Goal: Task Accomplishment & Management: Manage account settings

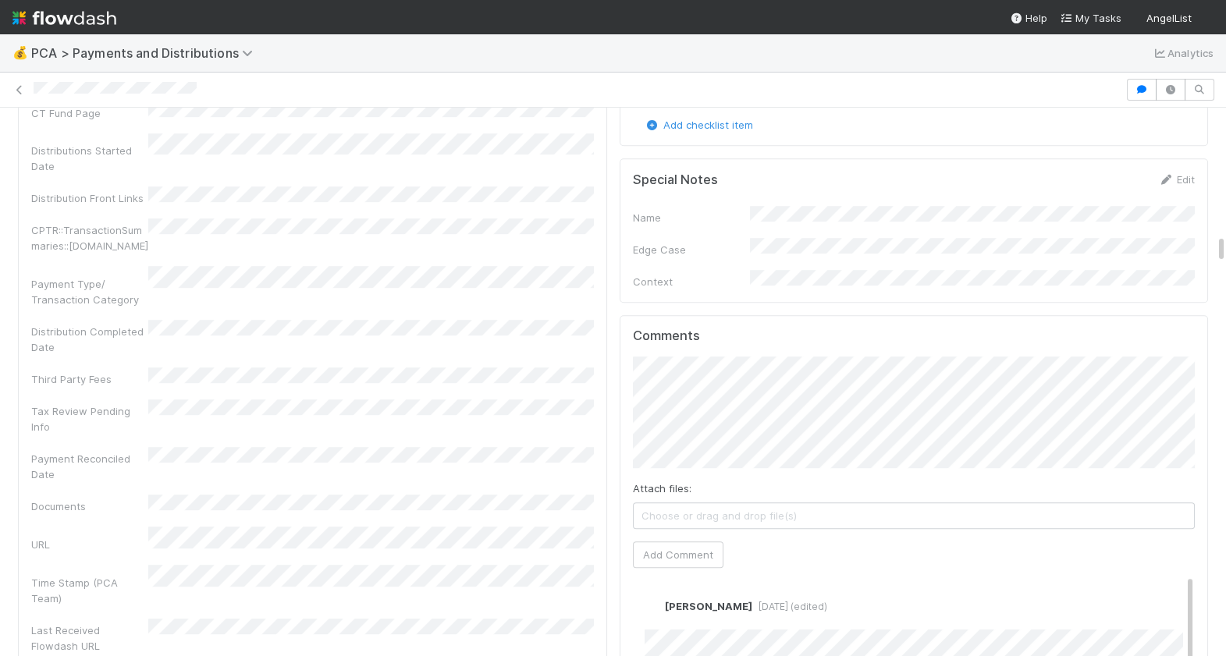
scroll to position [2512, 0]
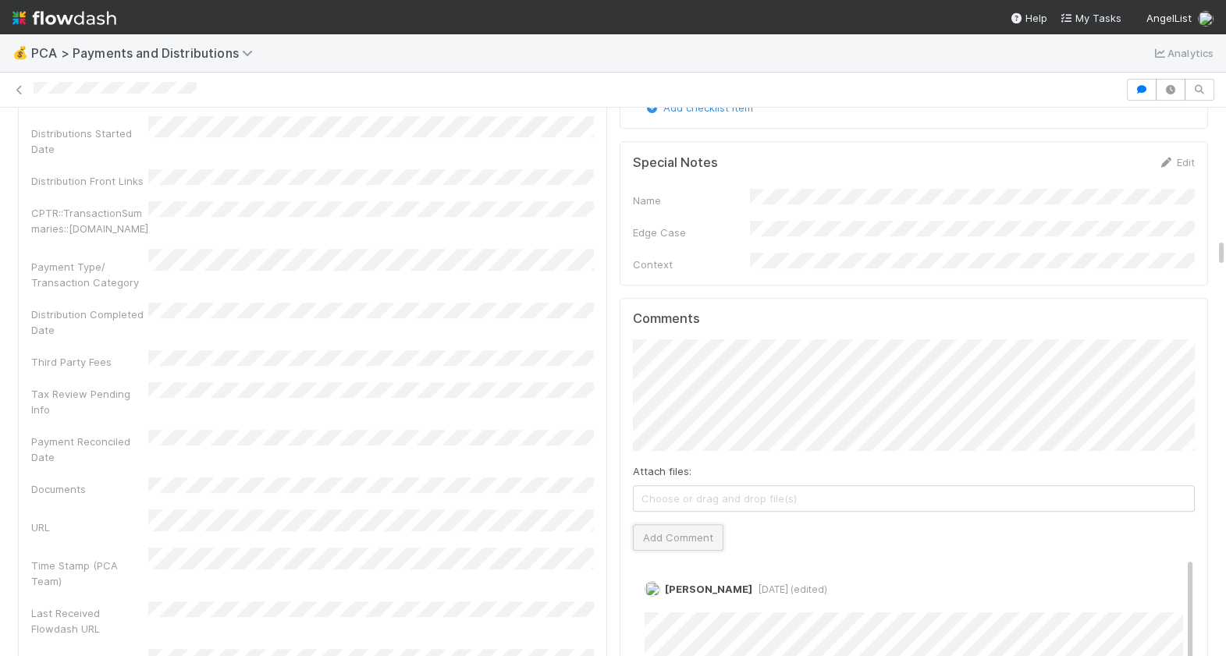
click at [665, 524] on button "Add Comment" at bounding box center [678, 537] width 90 height 27
drag, startPoint x: 215, startPoint y: 89, endPoint x: 27, endPoint y: 84, distance: 187.3
click at [28, 85] on div at bounding box center [613, 90] width 1226 height 22
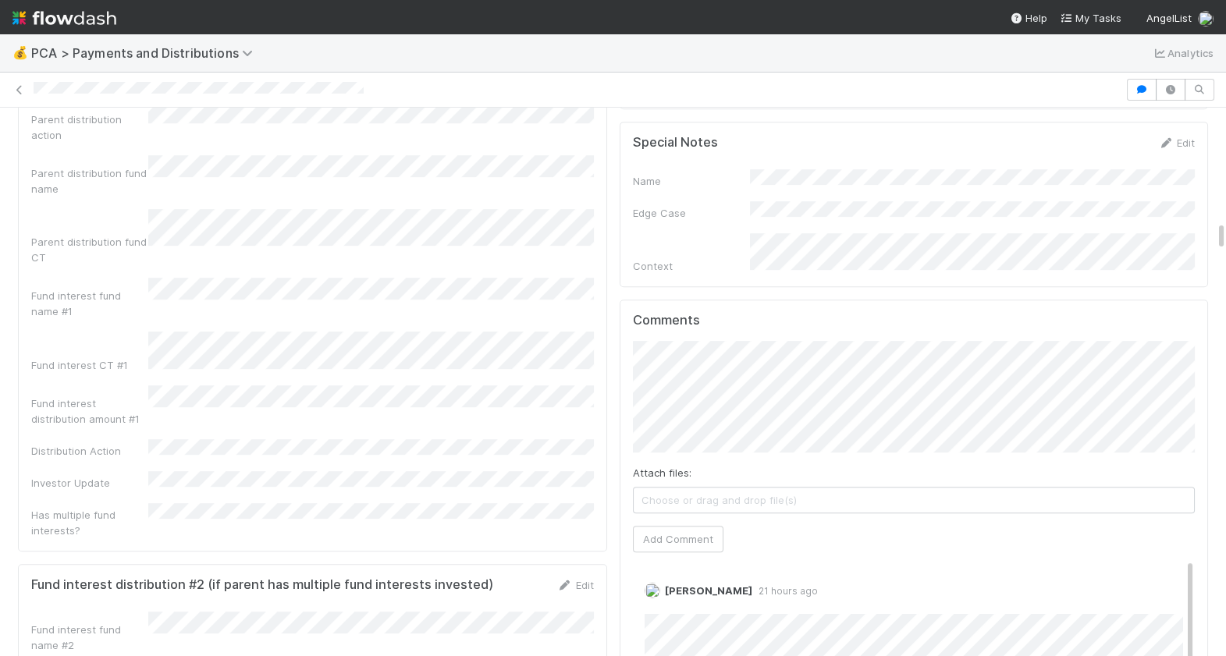
scroll to position [2109, 0]
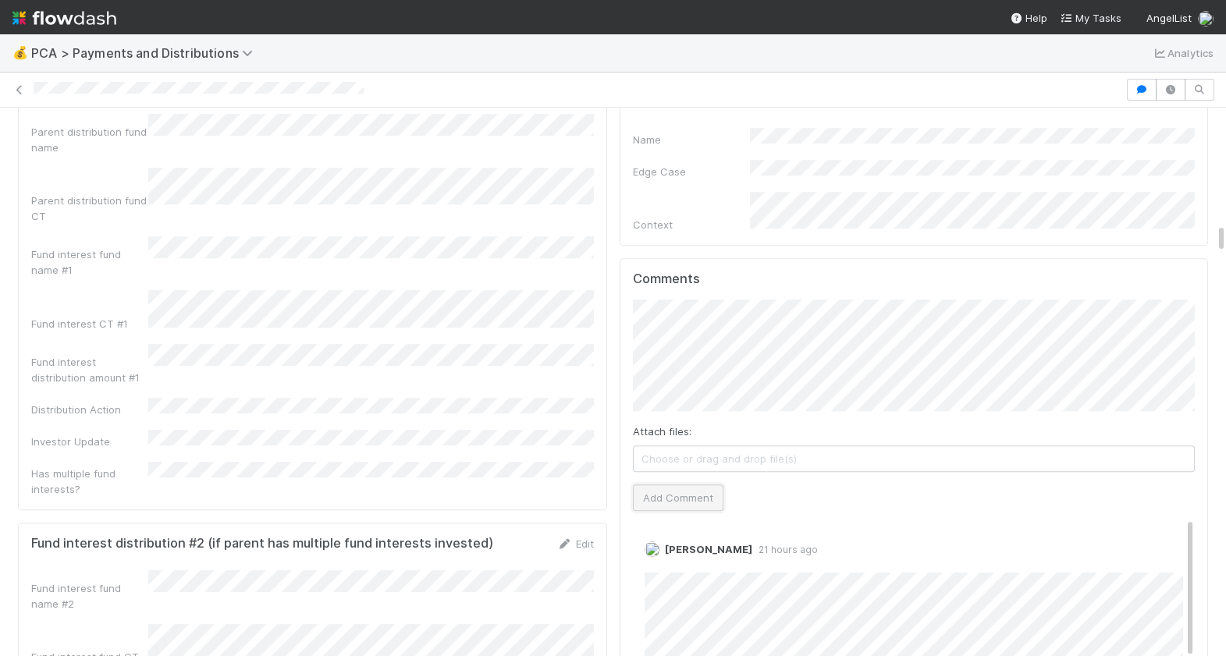
click at [674, 484] on button "Add Comment" at bounding box center [678, 497] width 90 height 27
drag, startPoint x: 412, startPoint y: 87, endPoint x: 28, endPoint y: 90, distance: 383.8
click at [29, 90] on div at bounding box center [613, 90] width 1226 height 22
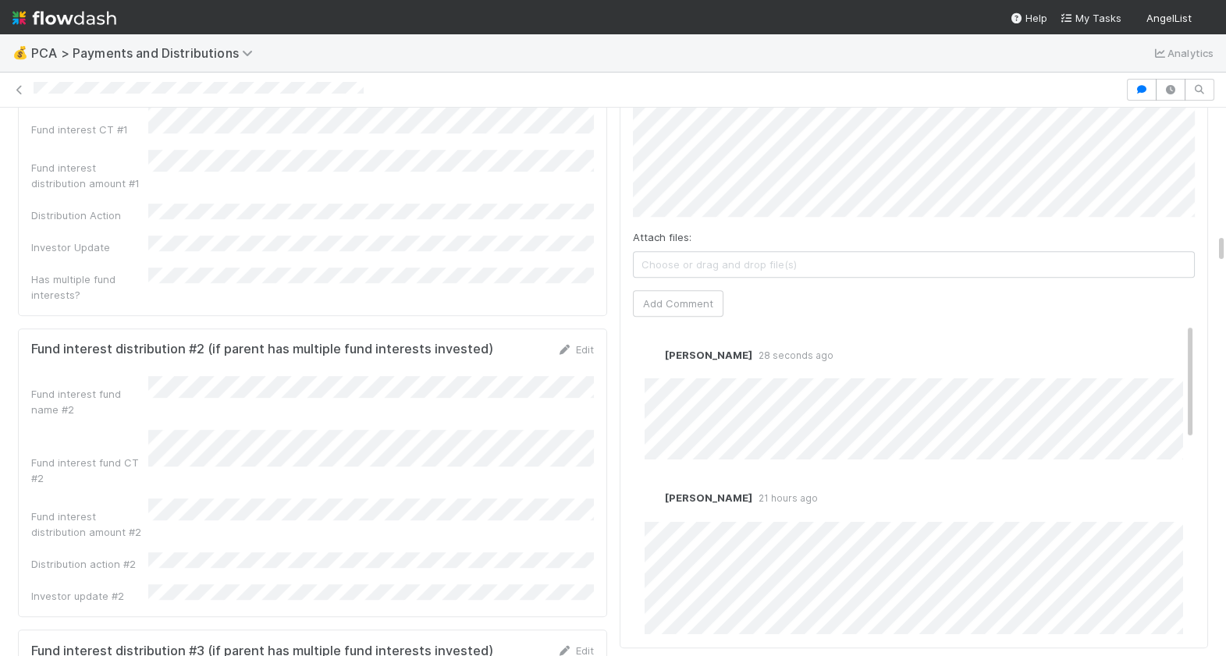
scroll to position [2298, 0]
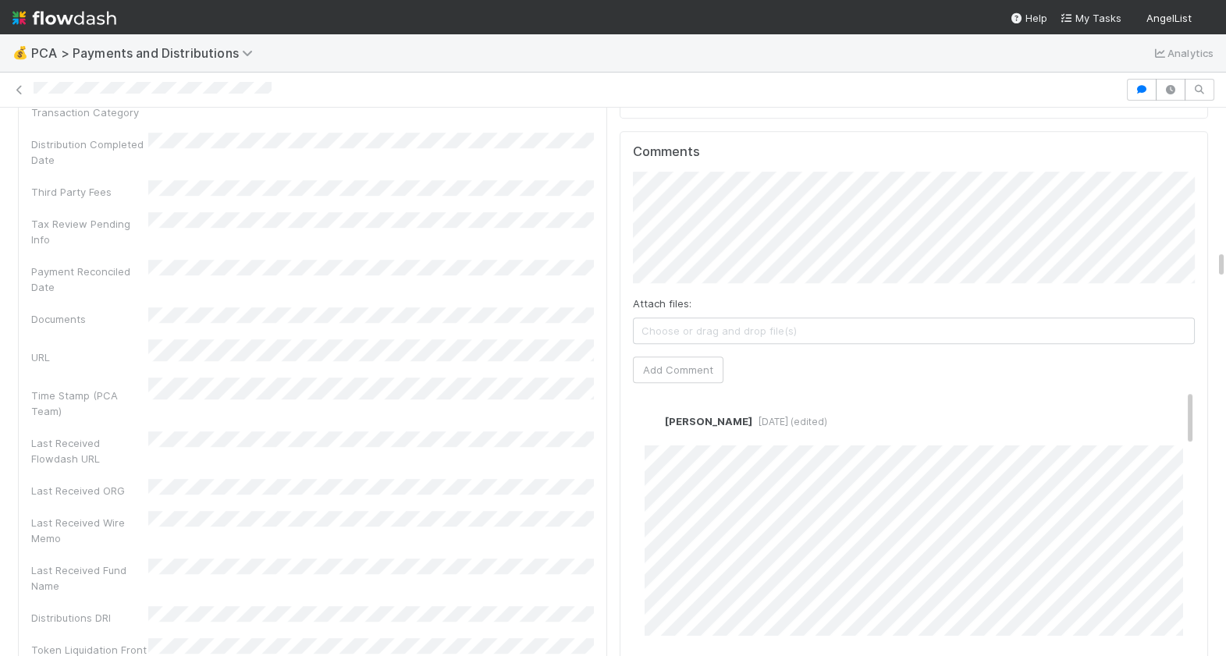
scroll to position [2816, 0]
click at [663, 424] on link "Edit" at bounding box center [666, 430] width 18 height 12
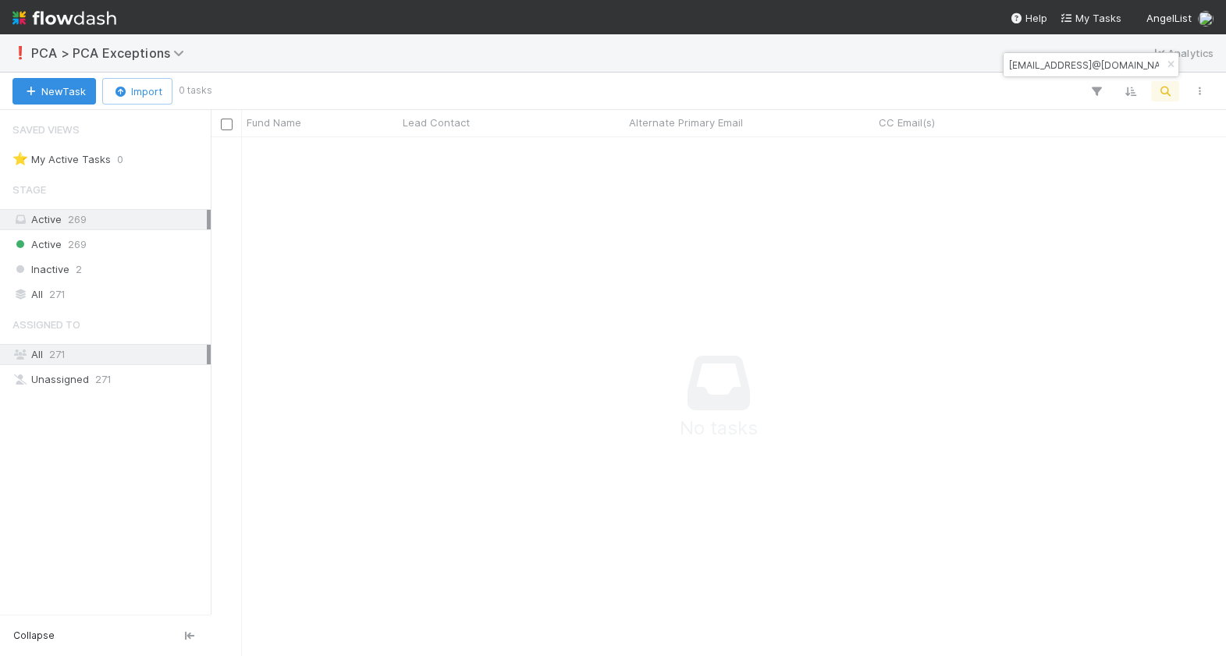
scroll to position [519, 1014]
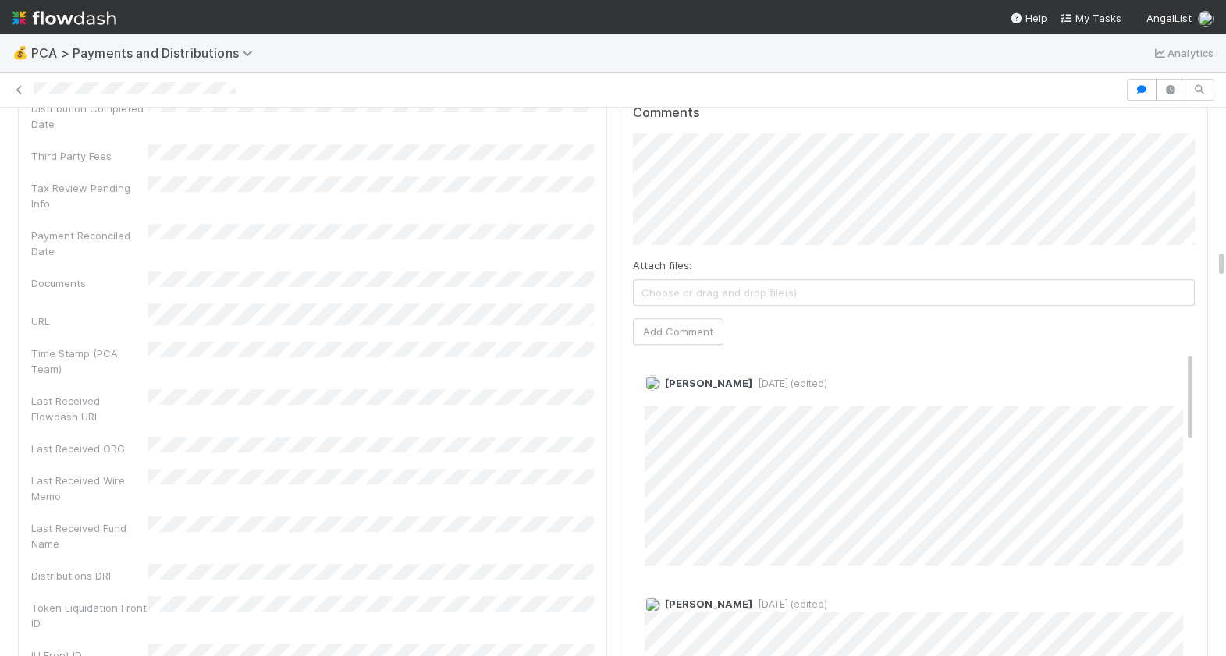
scroll to position [2723, 0]
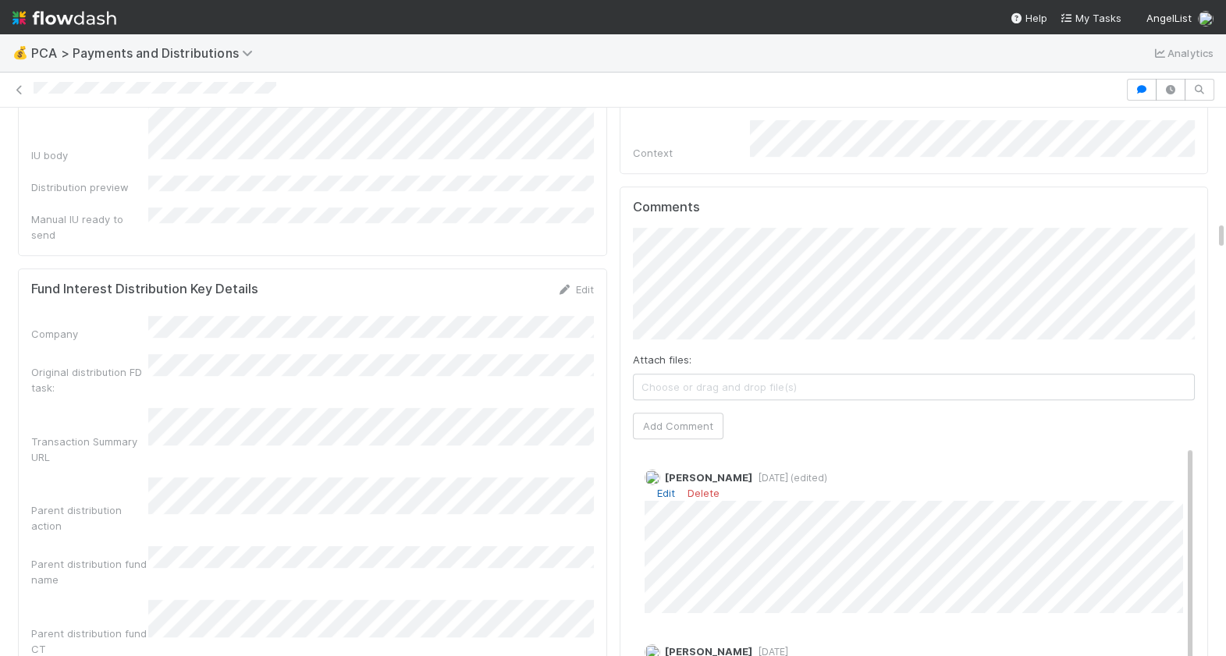
click at [666, 487] on link "Edit" at bounding box center [666, 493] width 18 height 12
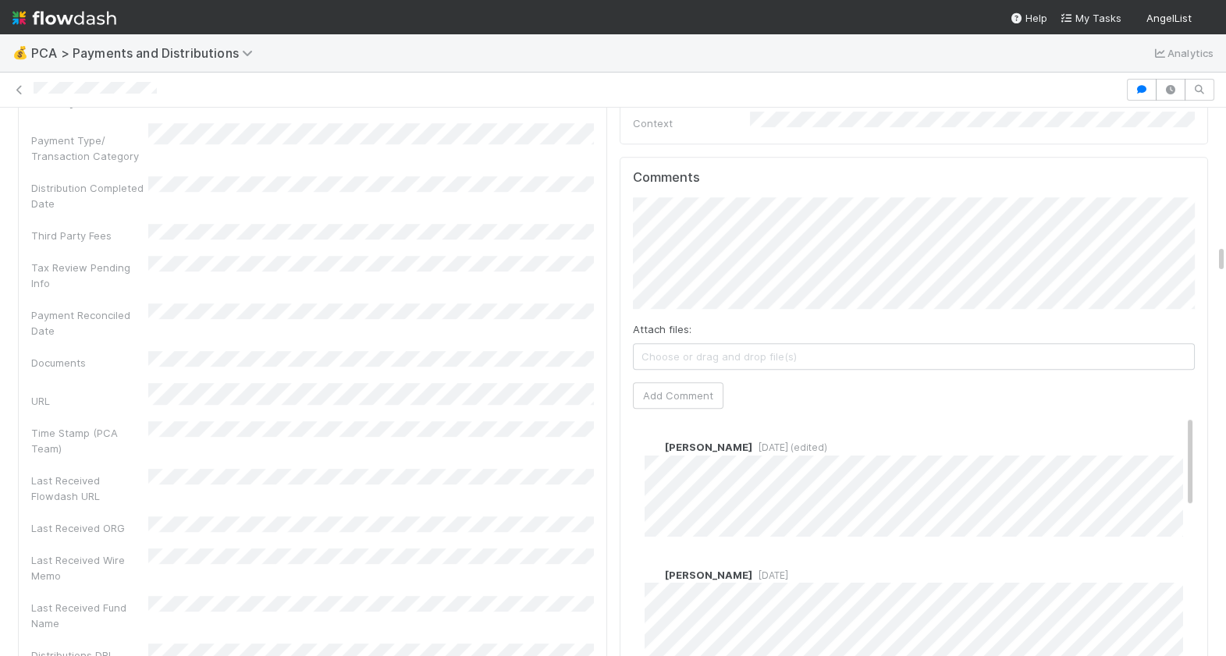
scroll to position [2558, 0]
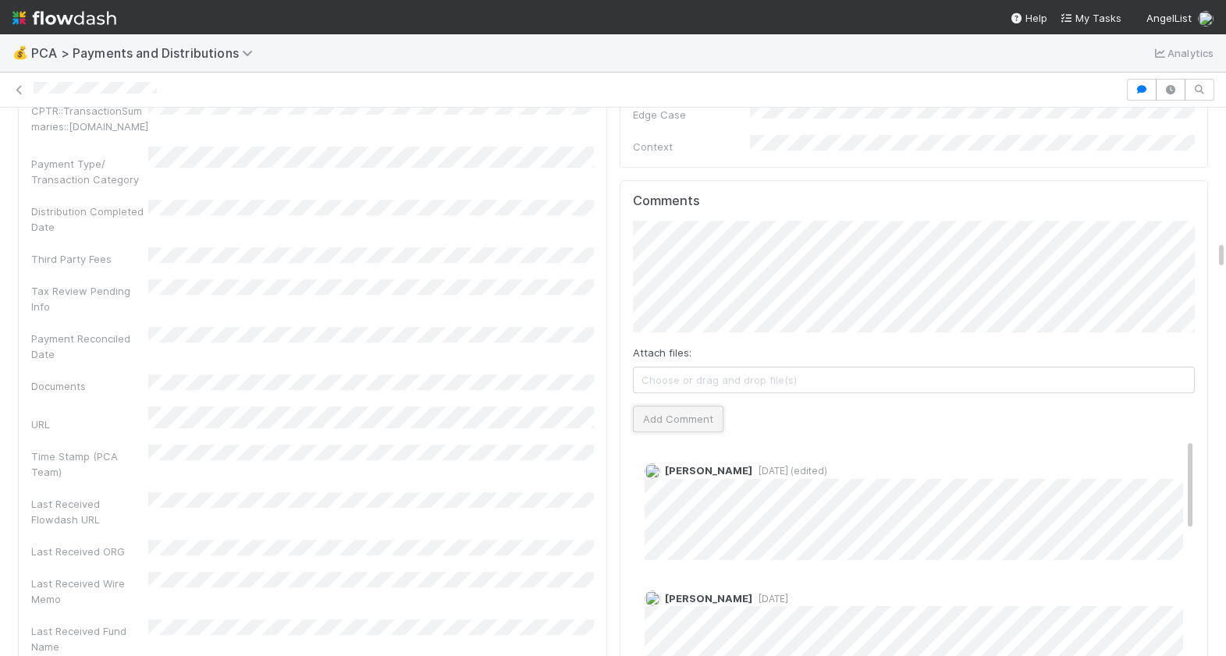
click at [683, 406] on button "Add Comment" at bounding box center [678, 419] width 90 height 27
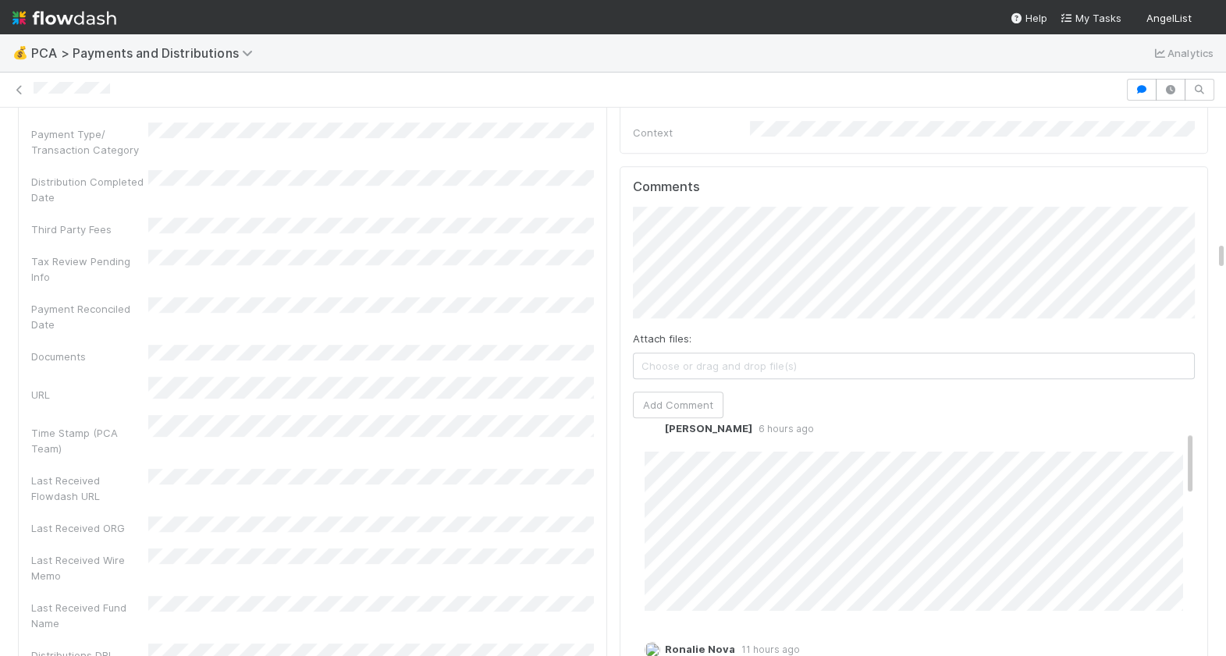
scroll to position [2513, 0]
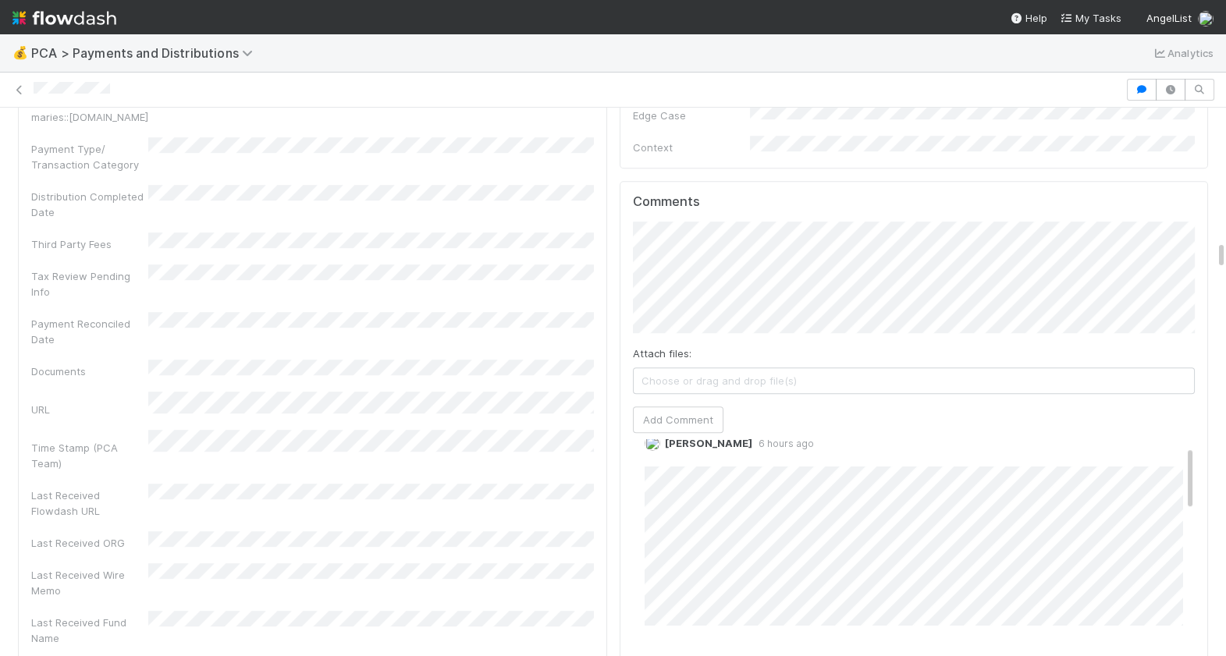
drag, startPoint x: 125, startPoint y: 96, endPoint x: 33, endPoint y: 95, distance: 92.1
click at [33, 95] on div at bounding box center [613, 90] width 1226 height 22
click at [689, 406] on button "Add Comment" at bounding box center [678, 419] width 90 height 27
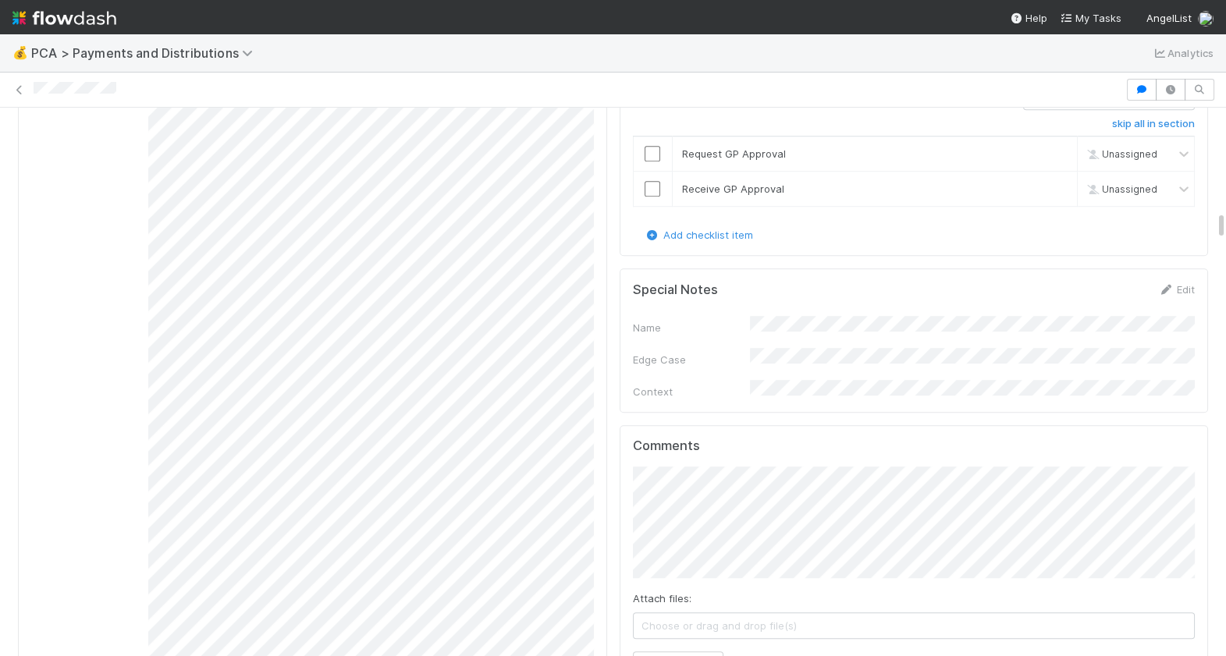
scroll to position [2790, 0]
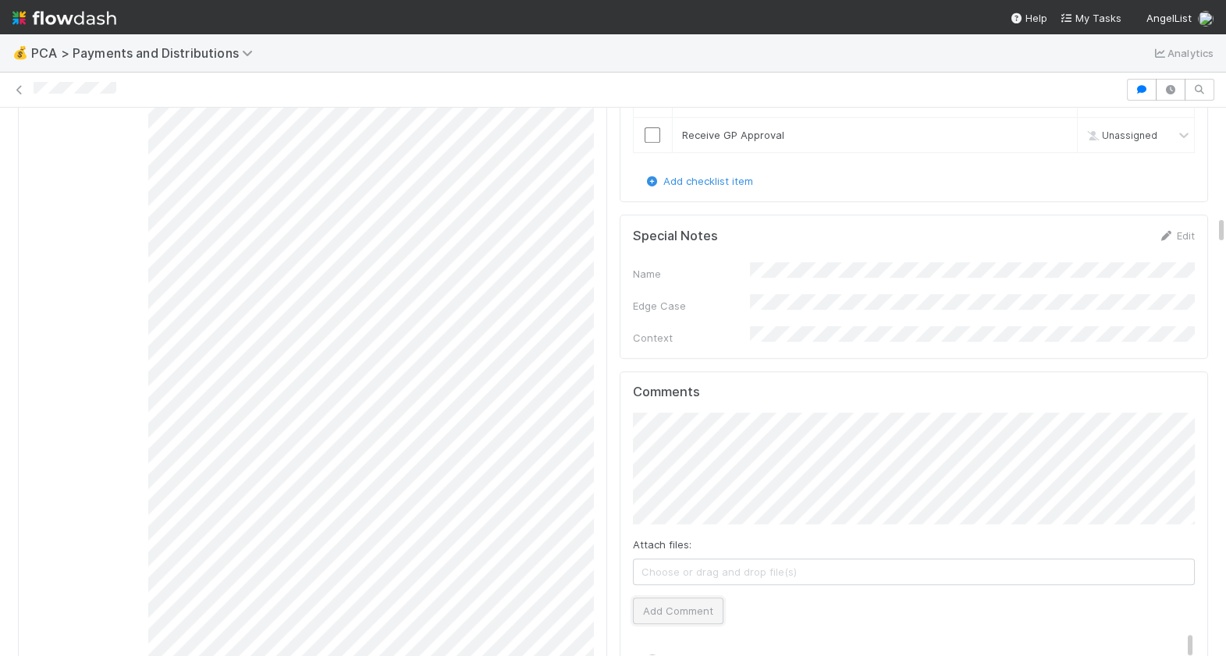
click at [662, 598] on button "Add Comment" at bounding box center [678, 611] width 90 height 27
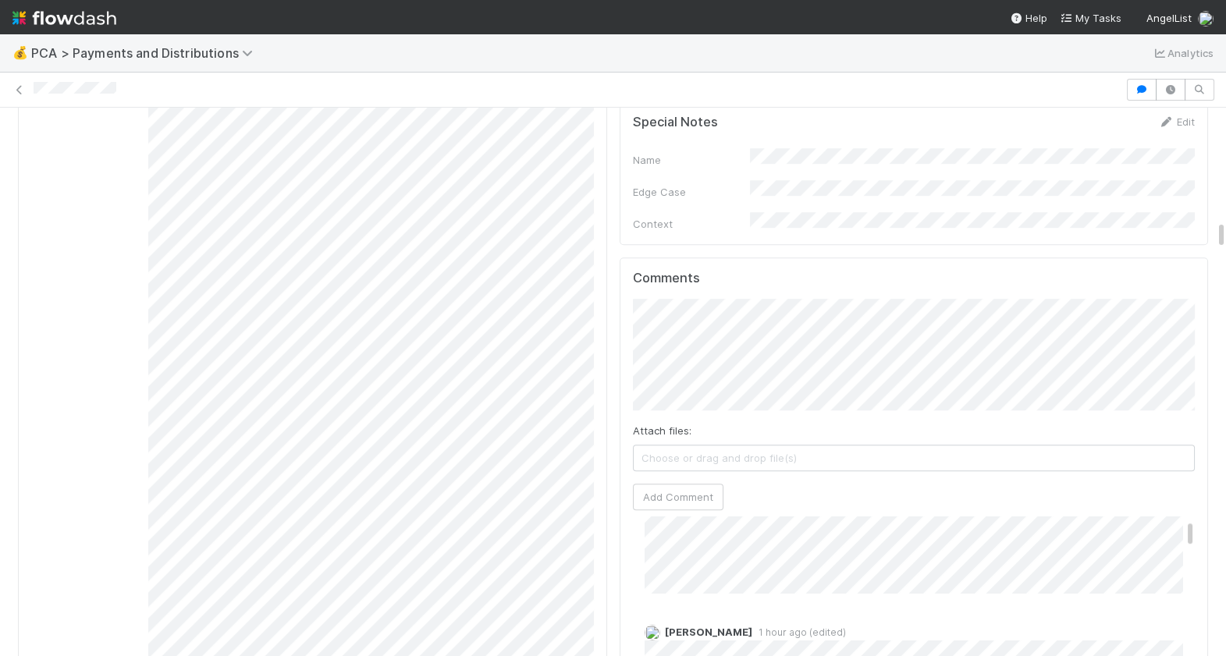
scroll to position [138, 0]
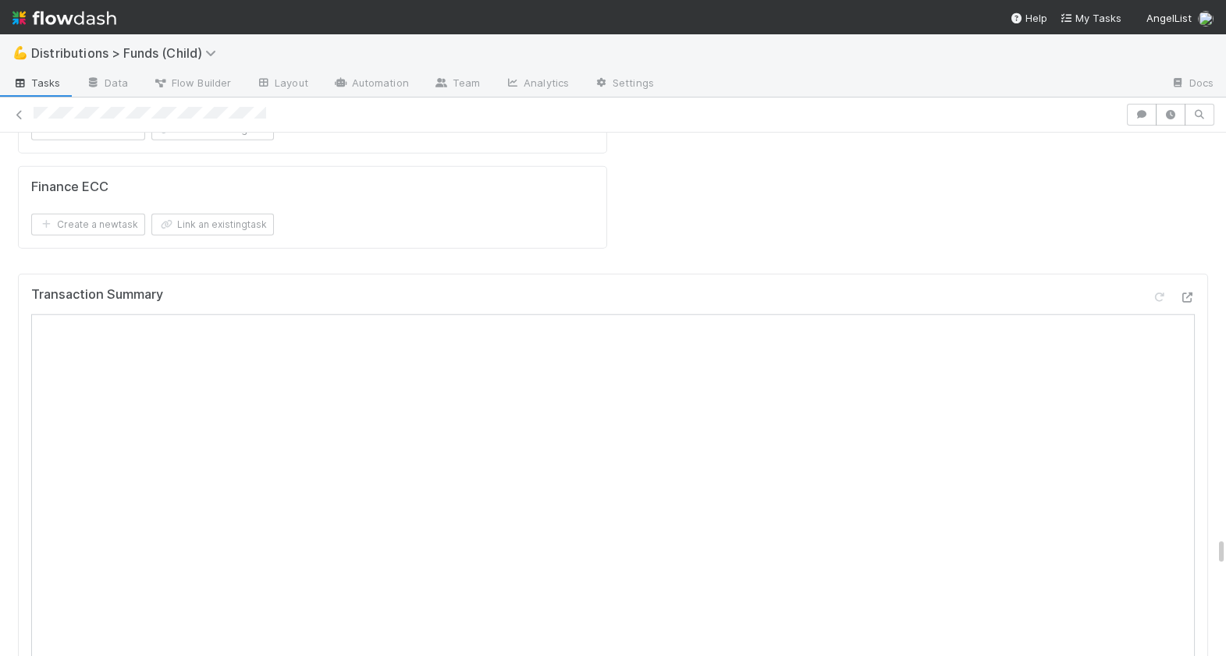
scroll to position [9537, 0]
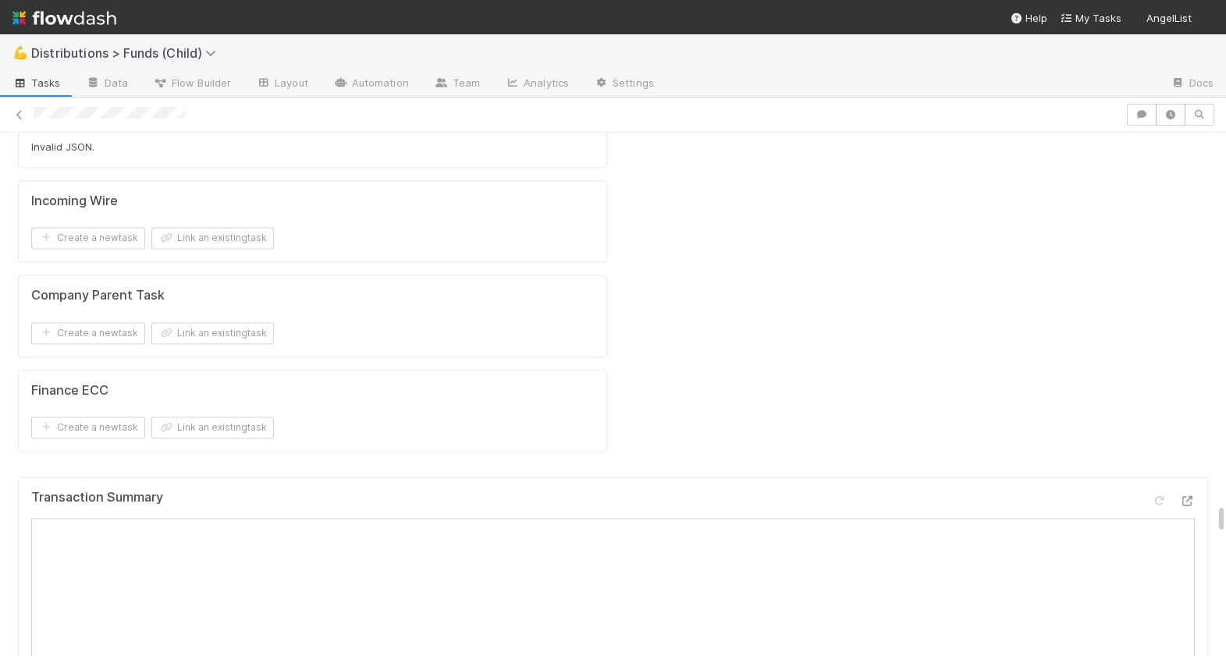
scroll to position [6117, 0]
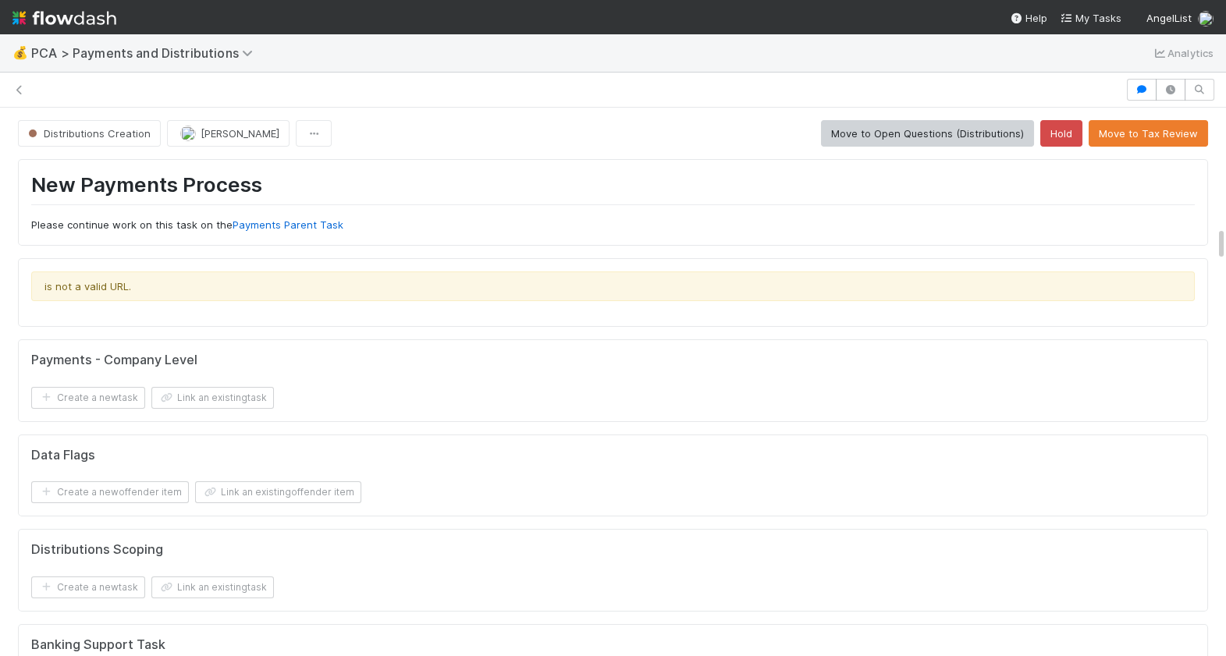
scroll to position [48, 0]
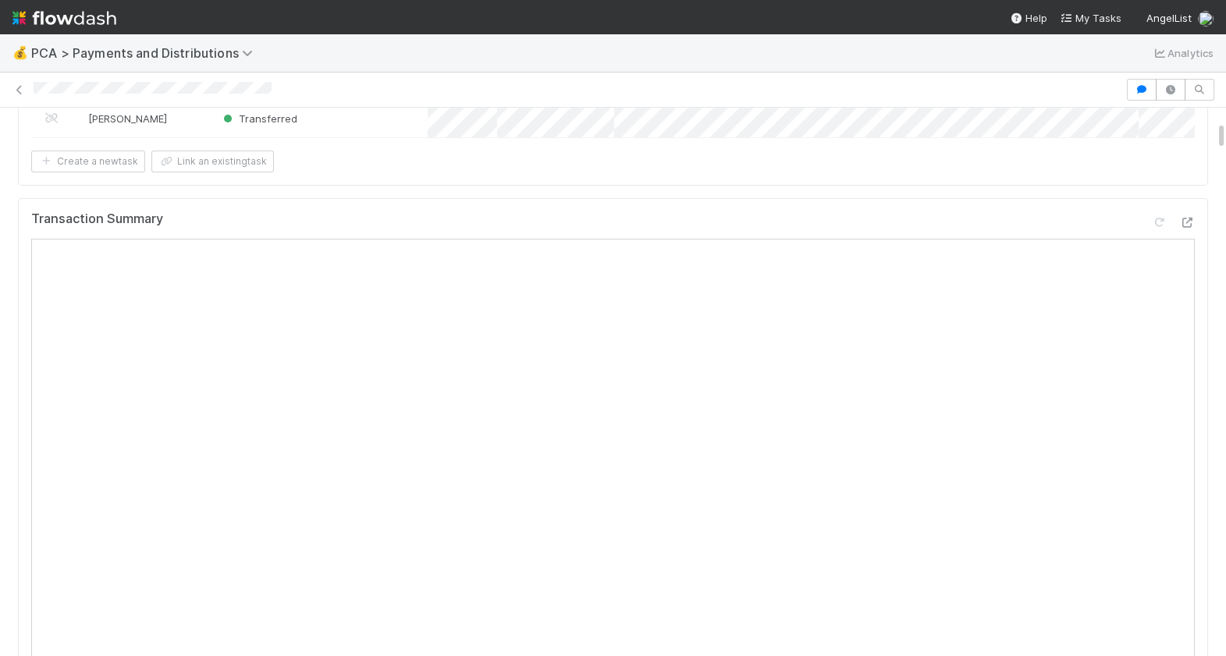
scroll to position [259, 0]
click at [1182, 222] on icon at bounding box center [1187, 225] width 16 height 10
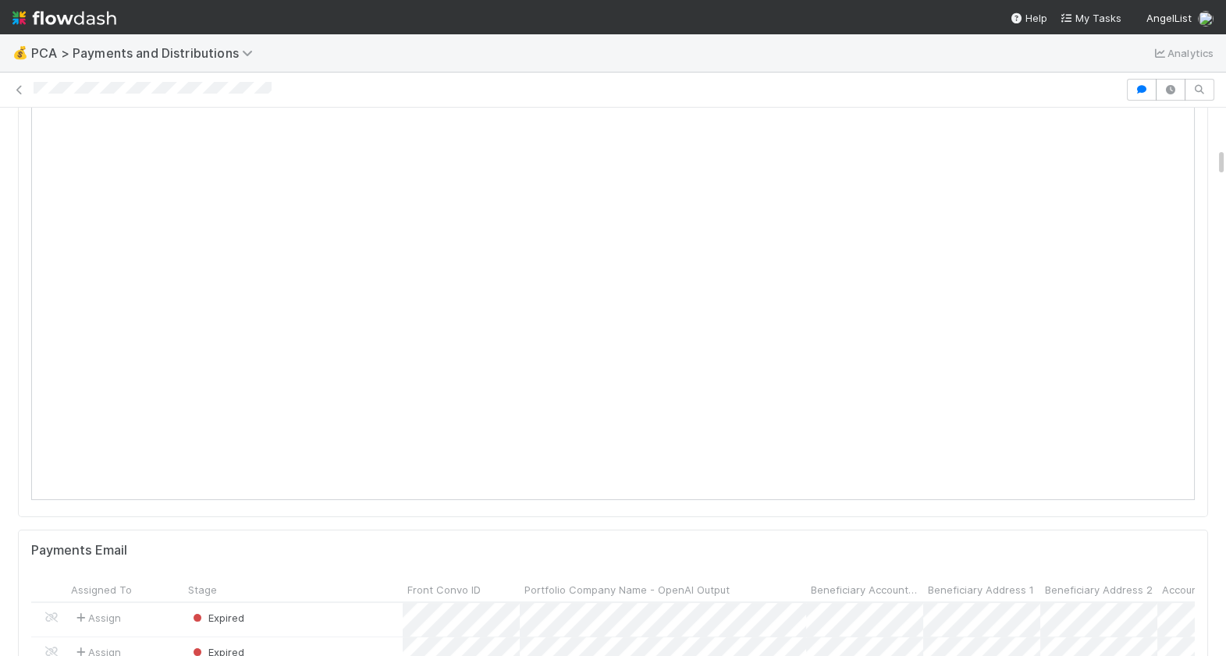
scroll to position [0, 0]
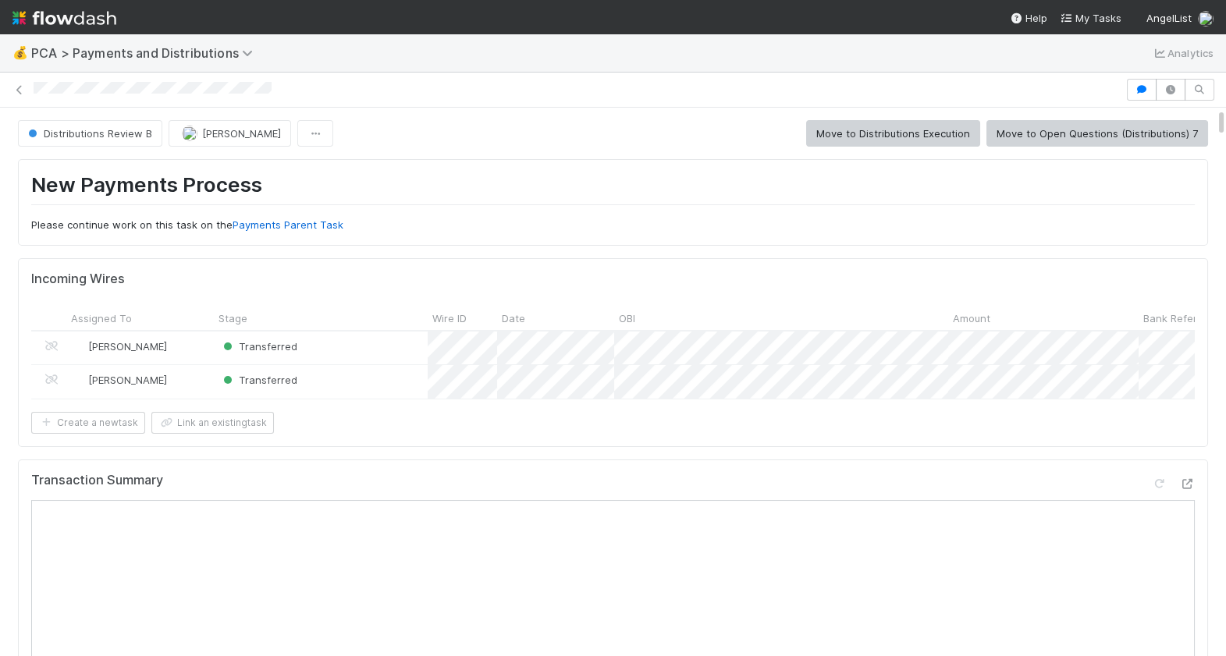
click at [231, 2] on nav "Help My Tasks AngelList" at bounding box center [613, 17] width 1226 height 34
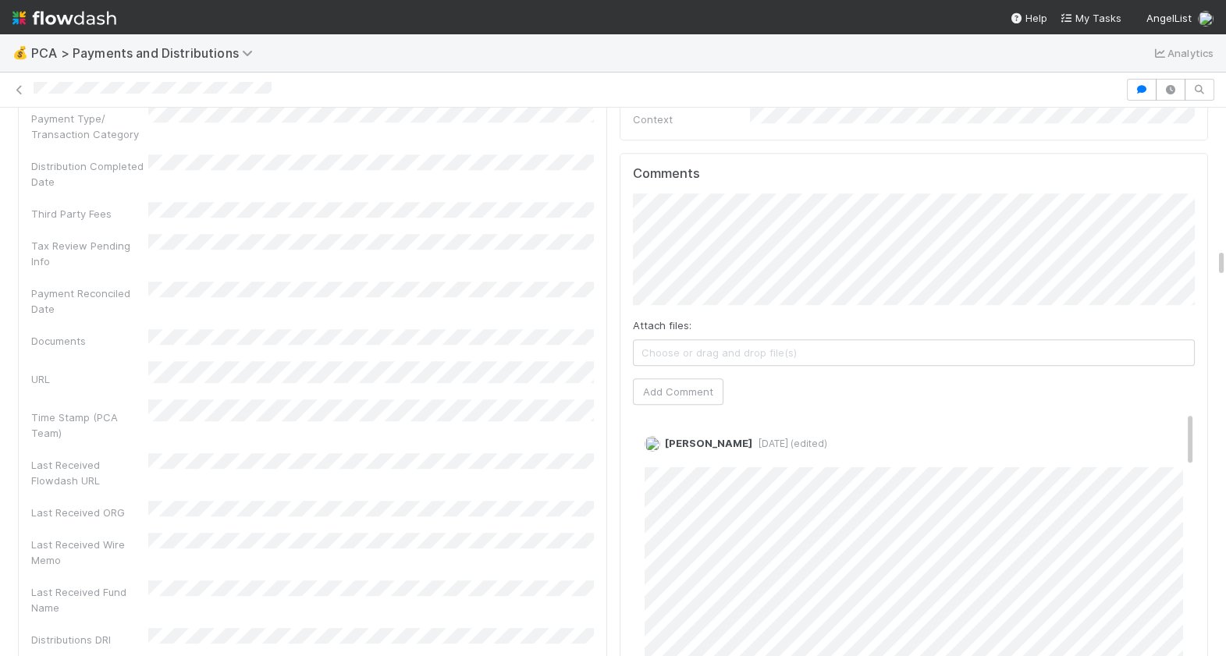
scroll to position [2755, 0]
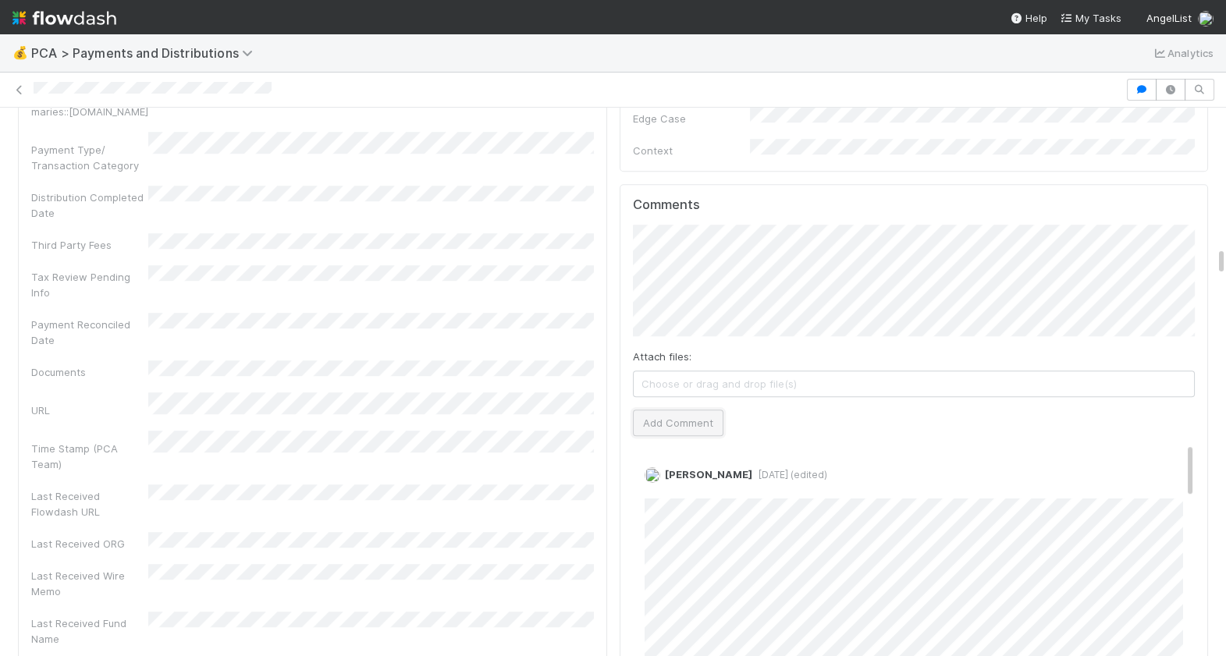
click at [702, 410] on button "Add Comment" at bounding box center [678, 423] width 90 height 27
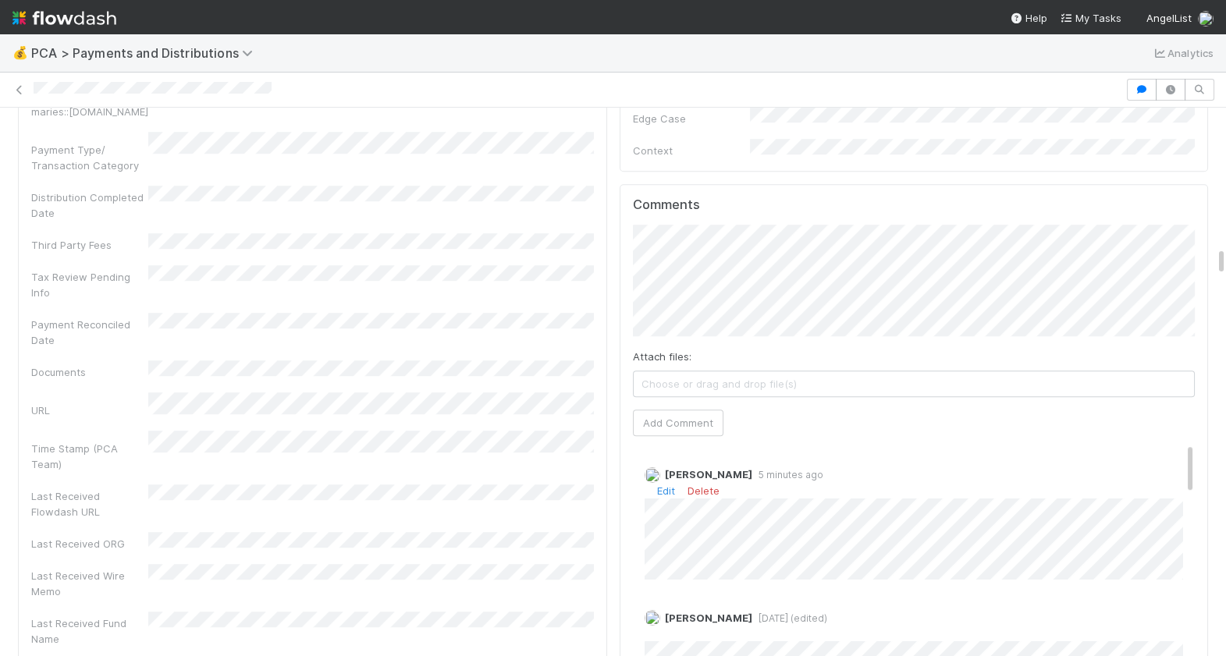
scroll to position [8, 0]
click at [664, 477] on link "Edit" at bounding box center [666, 483] width 18 height 12
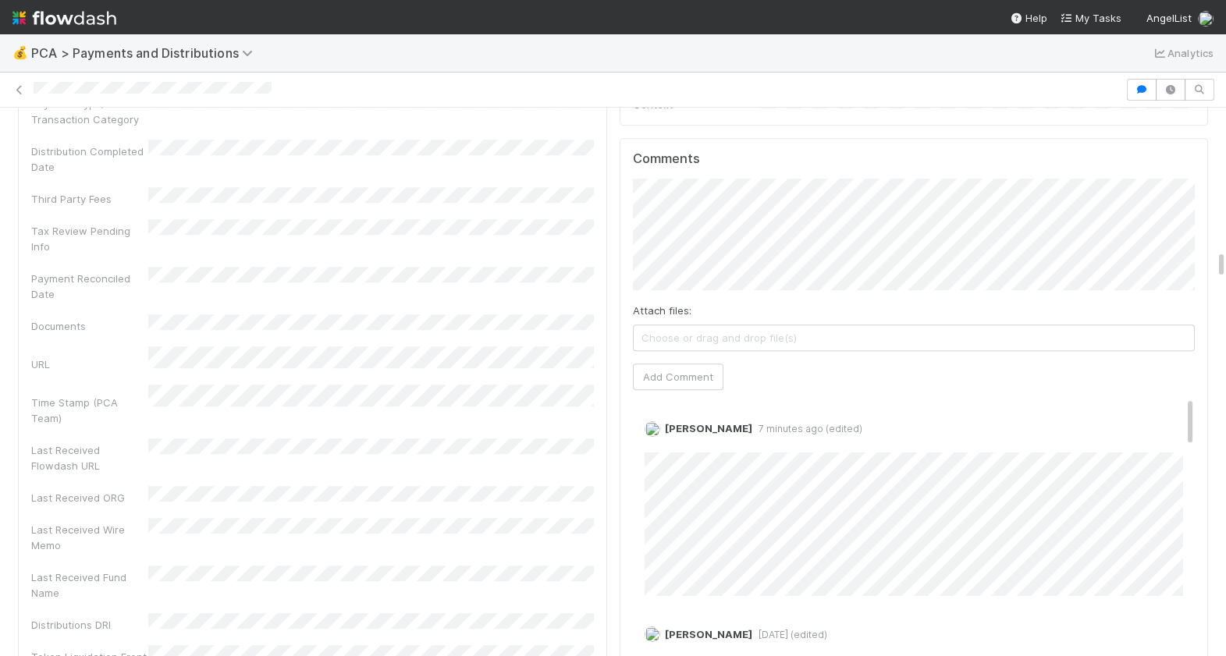
scroll to position [2806, 0]
click at [663, 434] on link "Edit" at bounding box center [666, 440] width 18 height 12
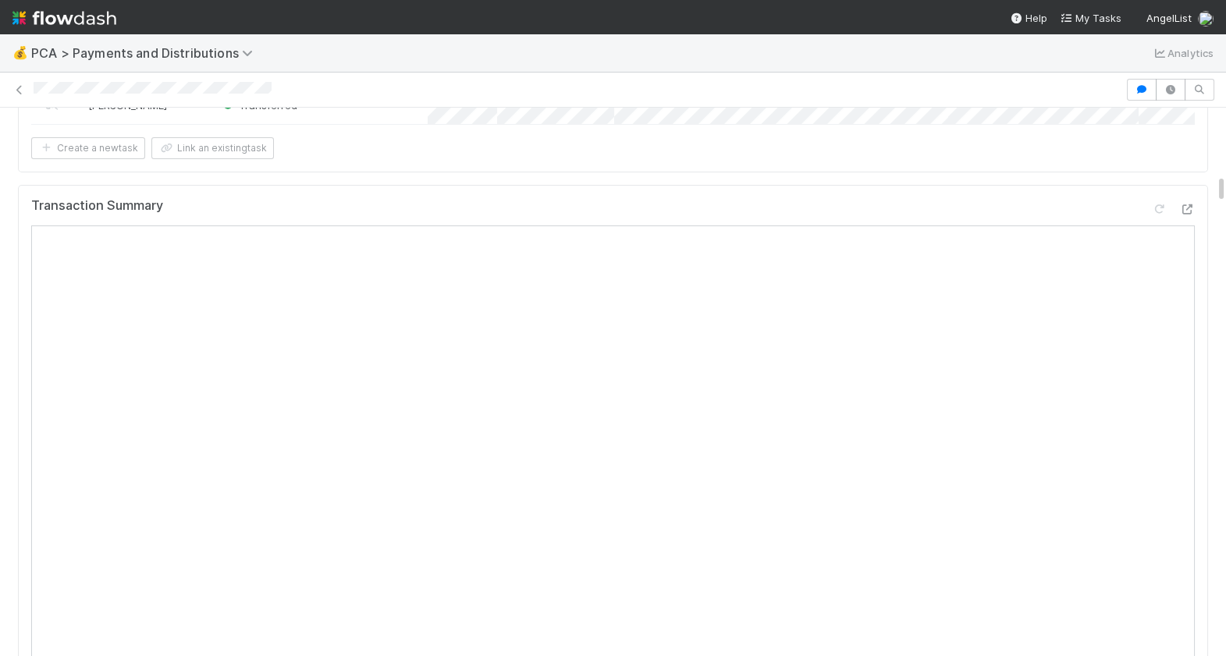
scroll to position [0, 0]
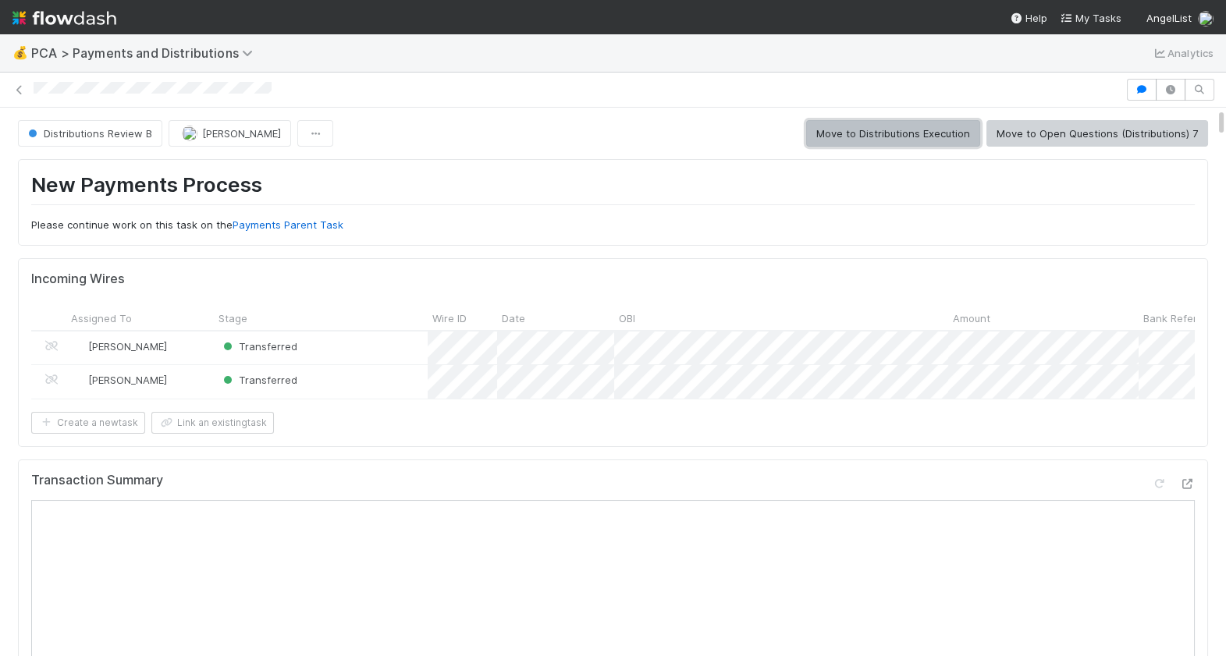
click at [919, 130] on button "Move to Distributions Execution" at bounding box center [893, 133] width 174 height 27
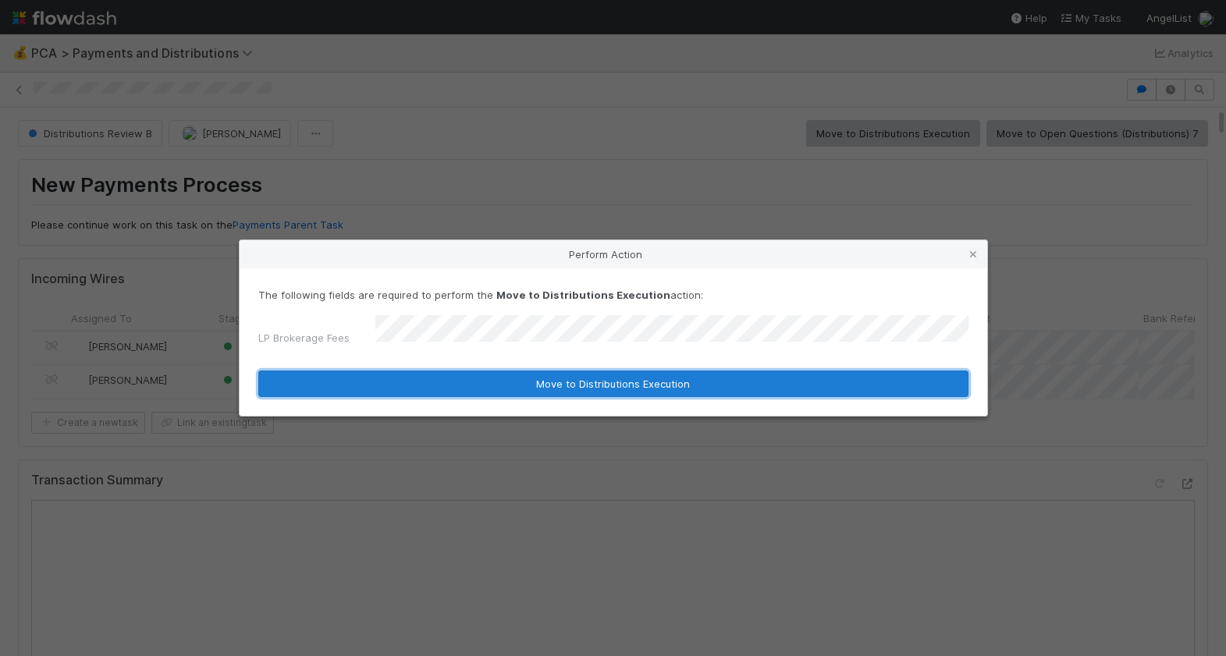
click at [606, 383] on button "Move to Distributions Execution" at bounding box center [613, 384] width 710 height 27
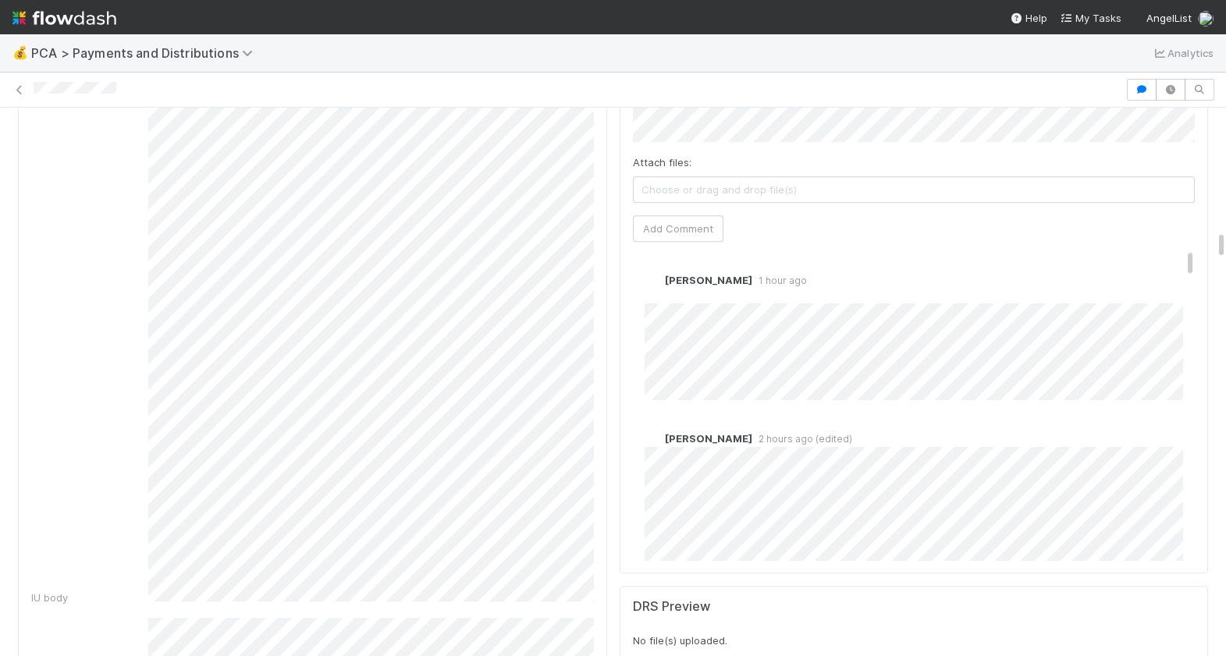
scroll to position [3152, 0]
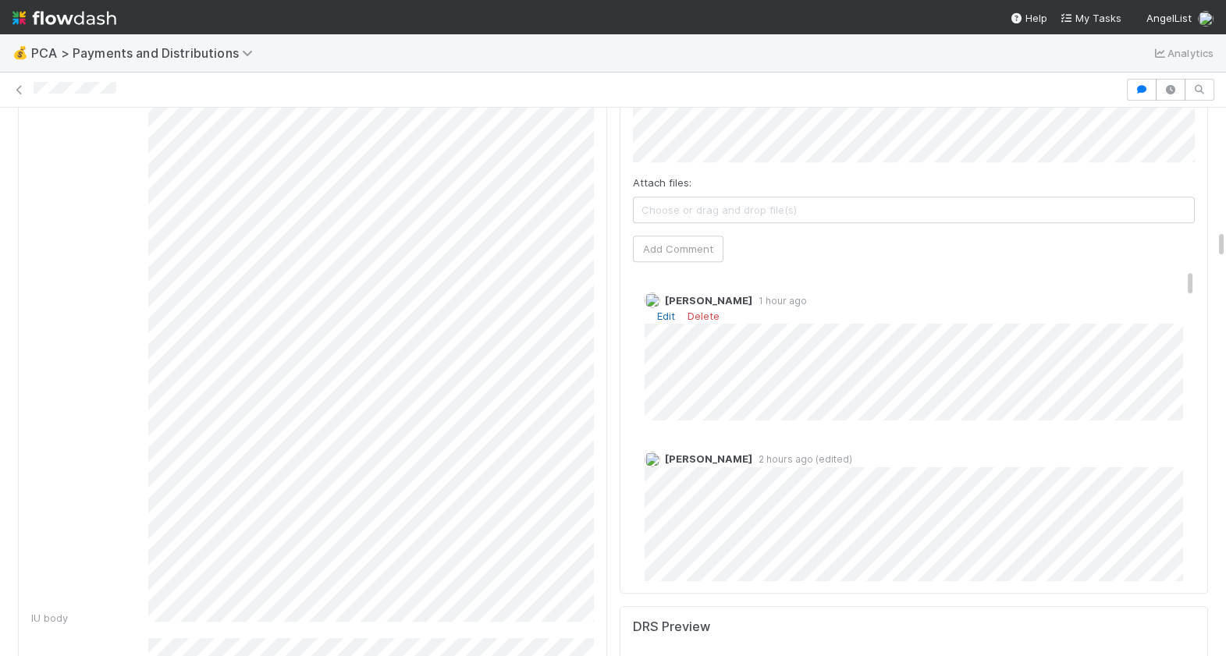
click at [662, 310] on link "Edit" at bounding box center [666, 316] width 18 height 12
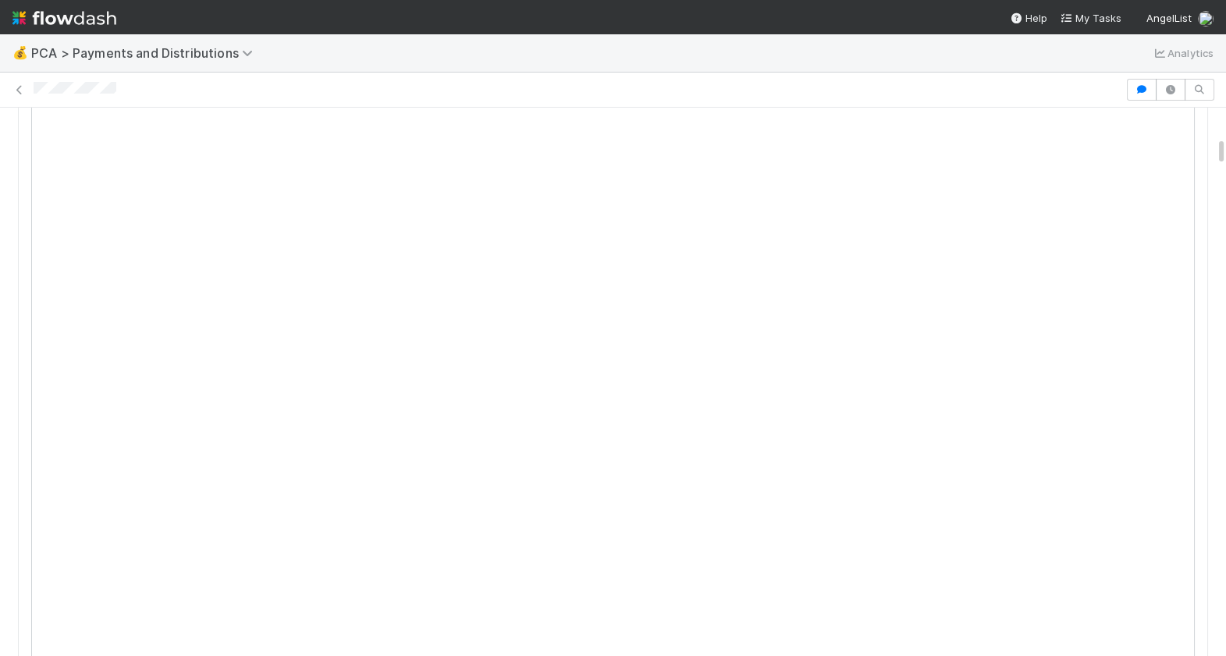
scroll to position [0, 0]
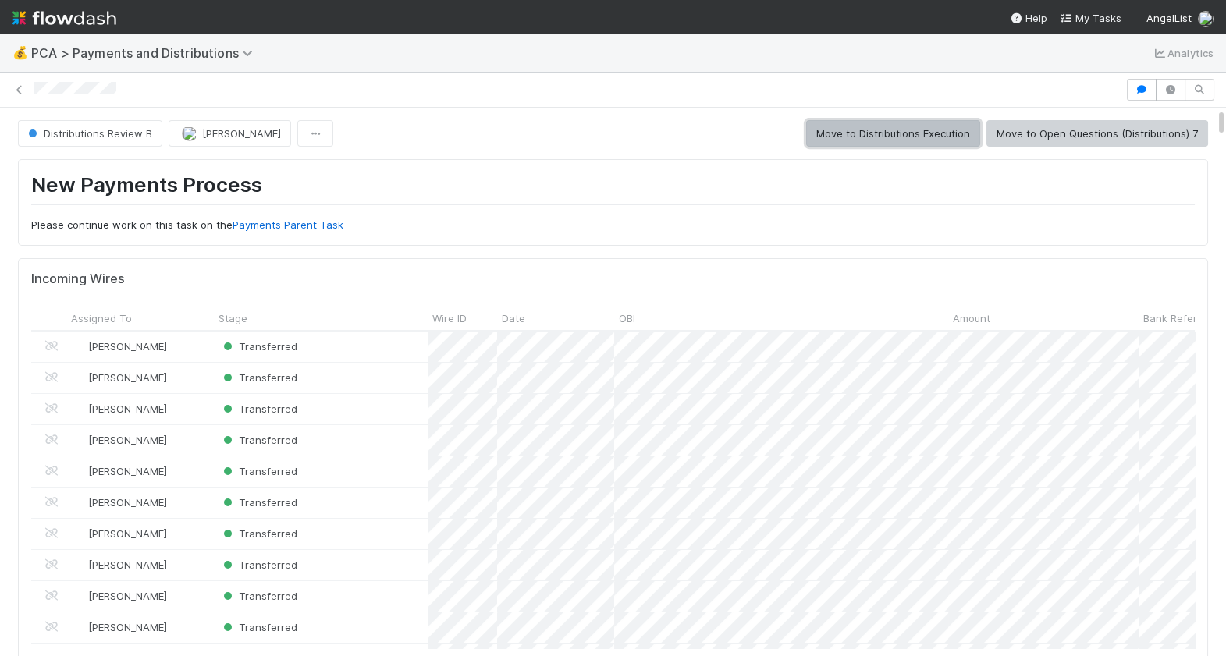
click at [912, 133] on button "Move to Distributions Execution" at bounding box center [893, 133] width 174 height 27
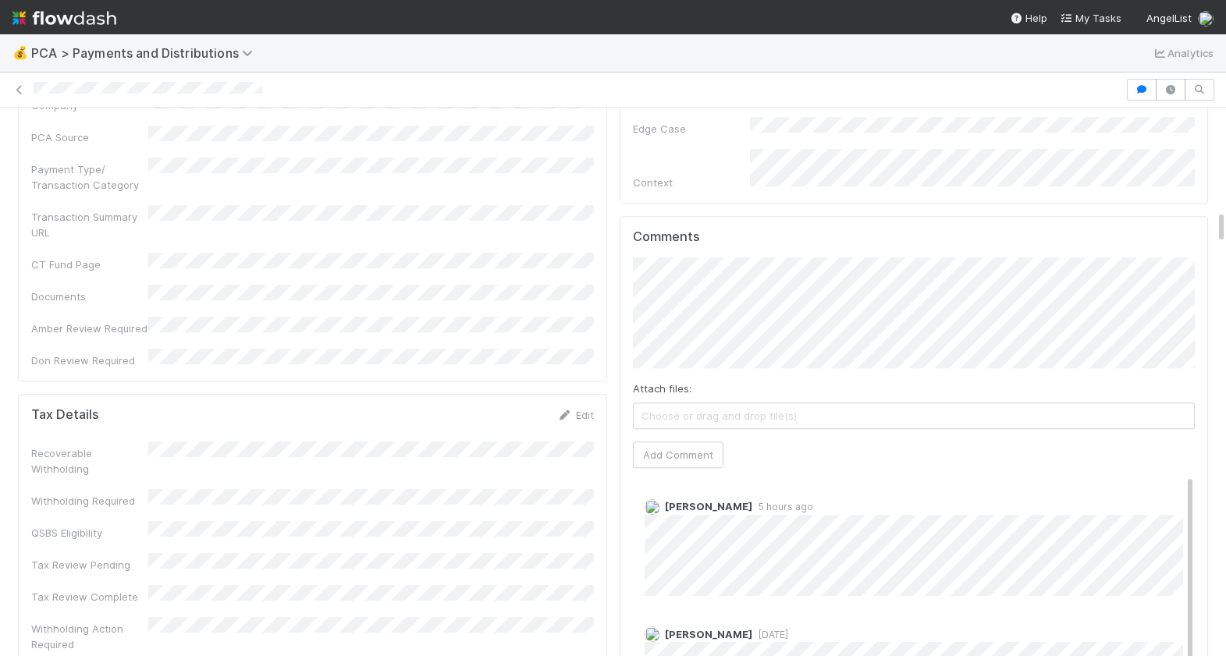
scroll to position [1888, 0]
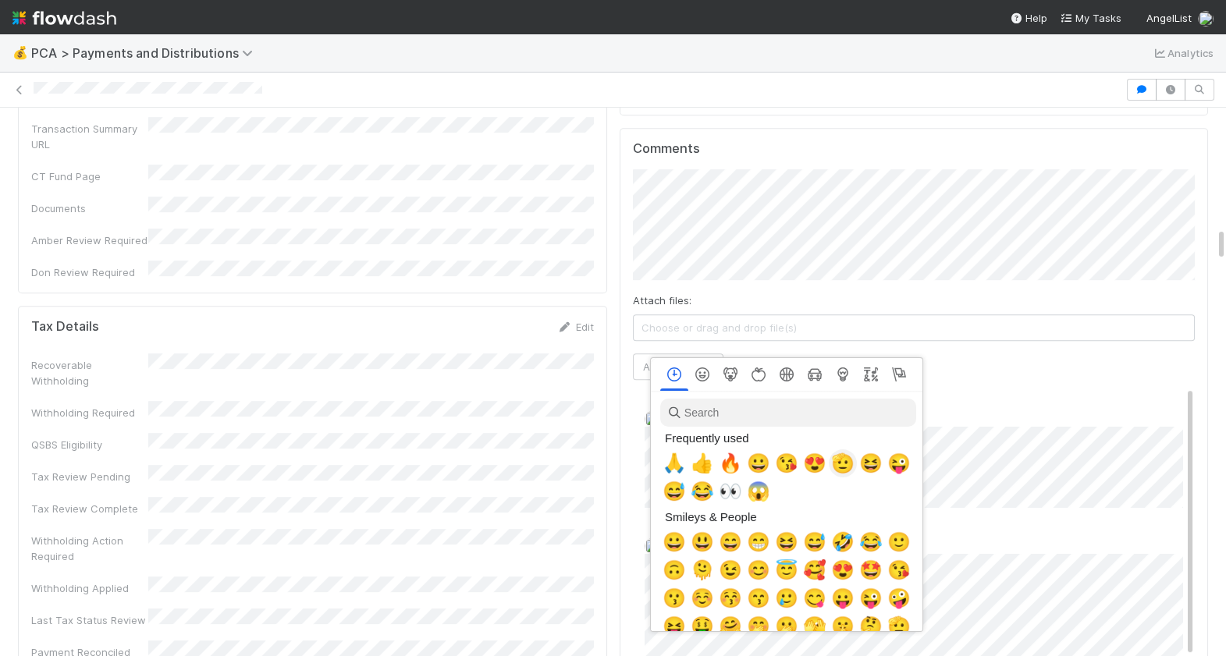
click at [848, 466] on span "🫡" at bounding box center [842, 463] width 23 height 22
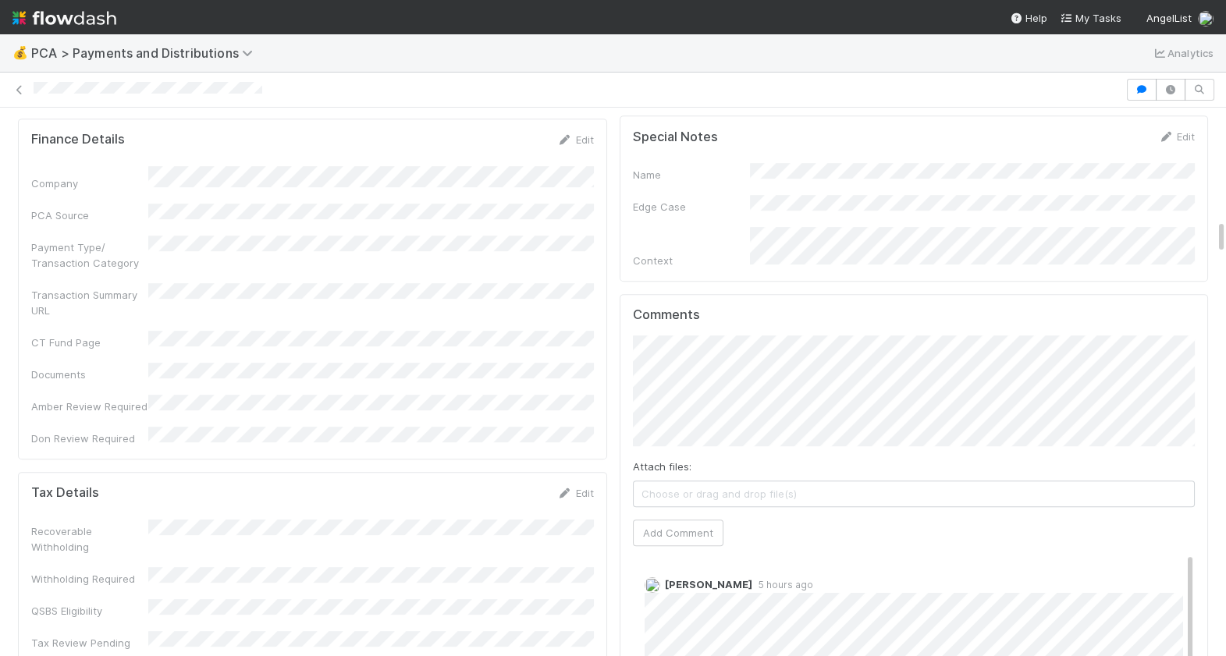
scroll to position [1707, 0]
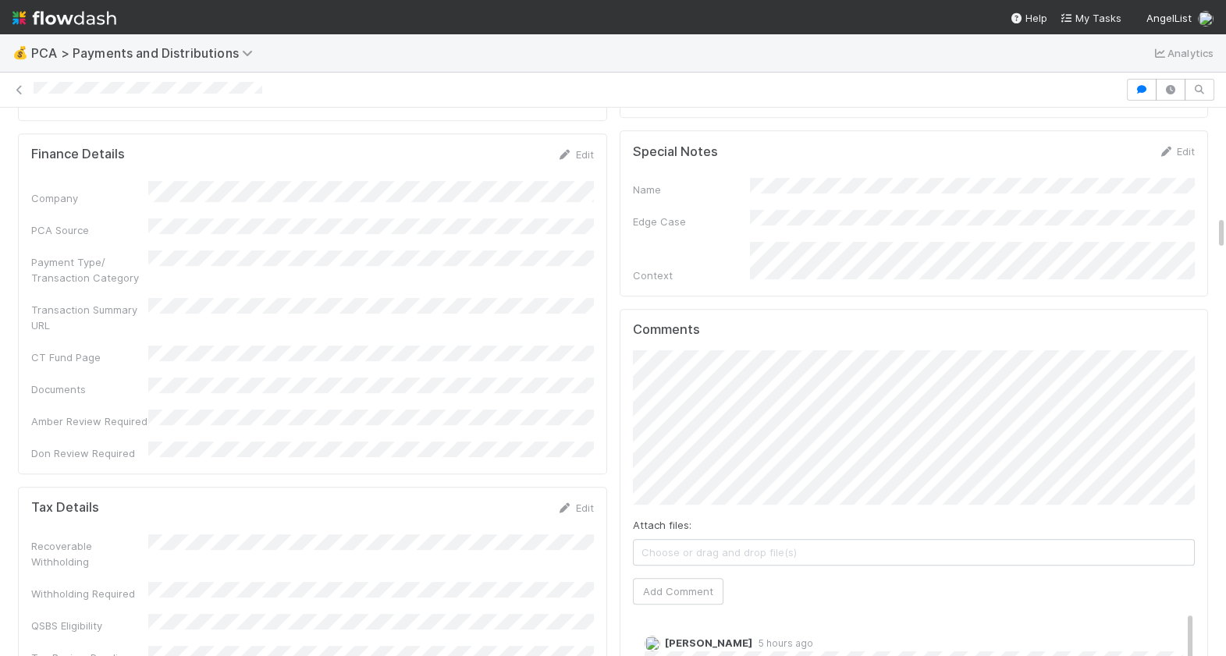
click at [624, 452] on div "Comments Attach files: Choose or drag and drop file(s) Add Comment Cierra Catar…" at bounding box center [913, 622] width 589 height 627
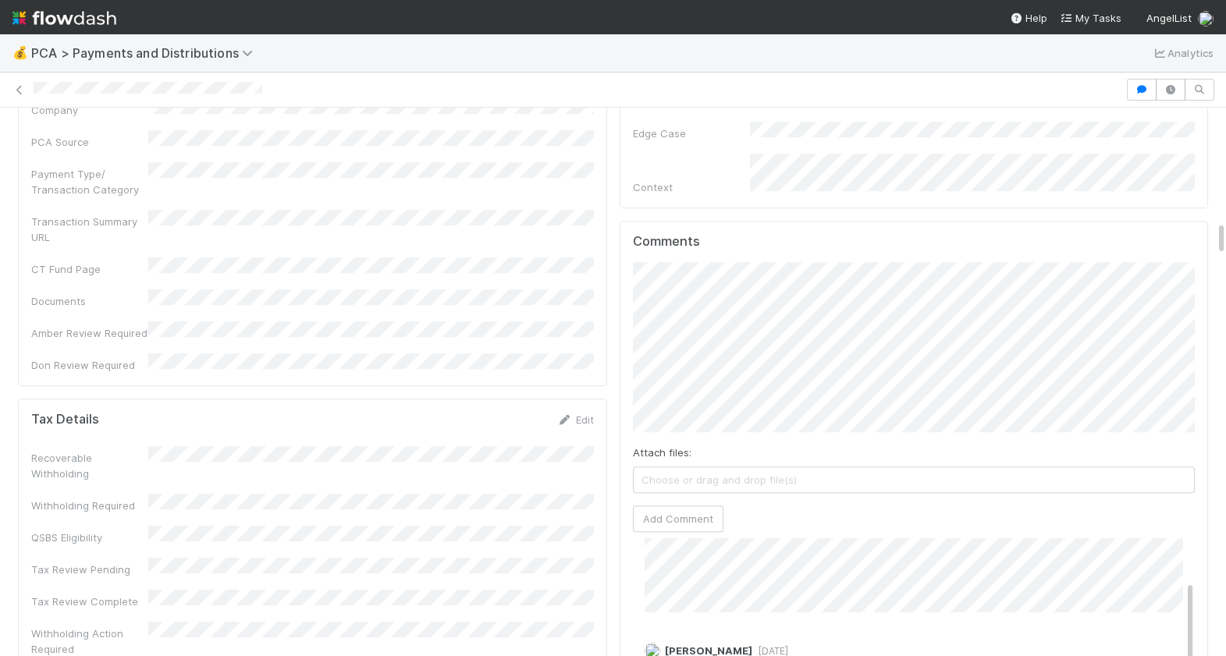
scroll to position [1776, 0]
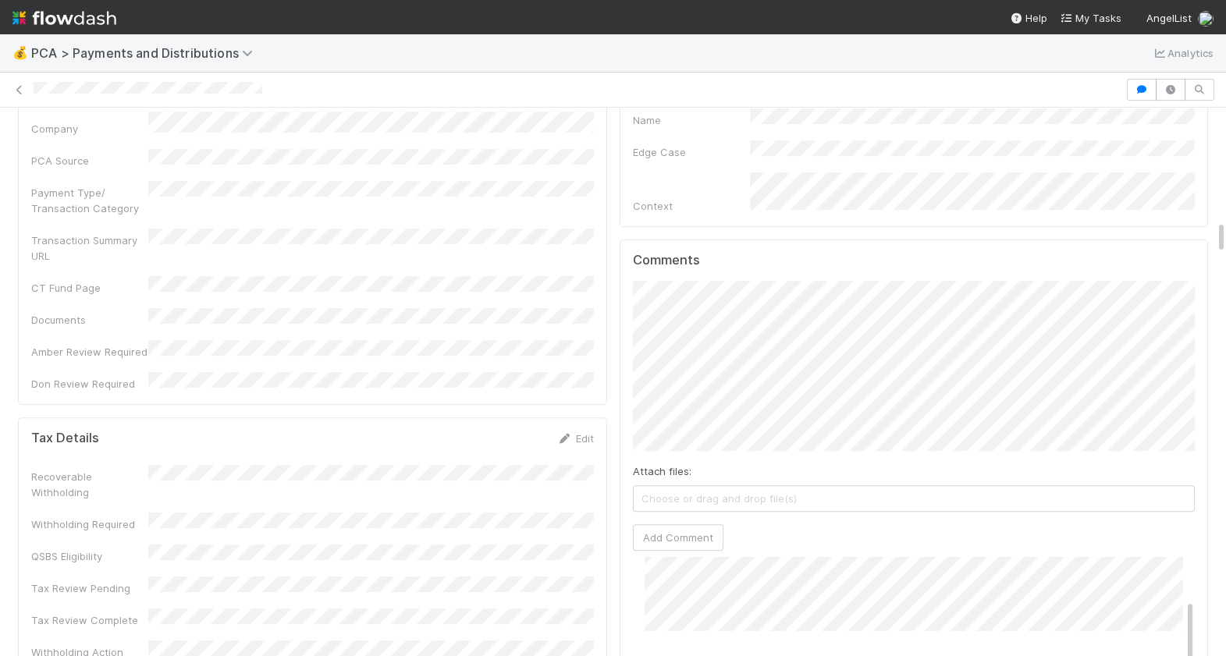
click at [35, 93] on div at bounding box center [577, 90] width 1087 height 16
click at [680, 524] on button "Add Comment" at bounding box center [678, 537] width 90 height 27
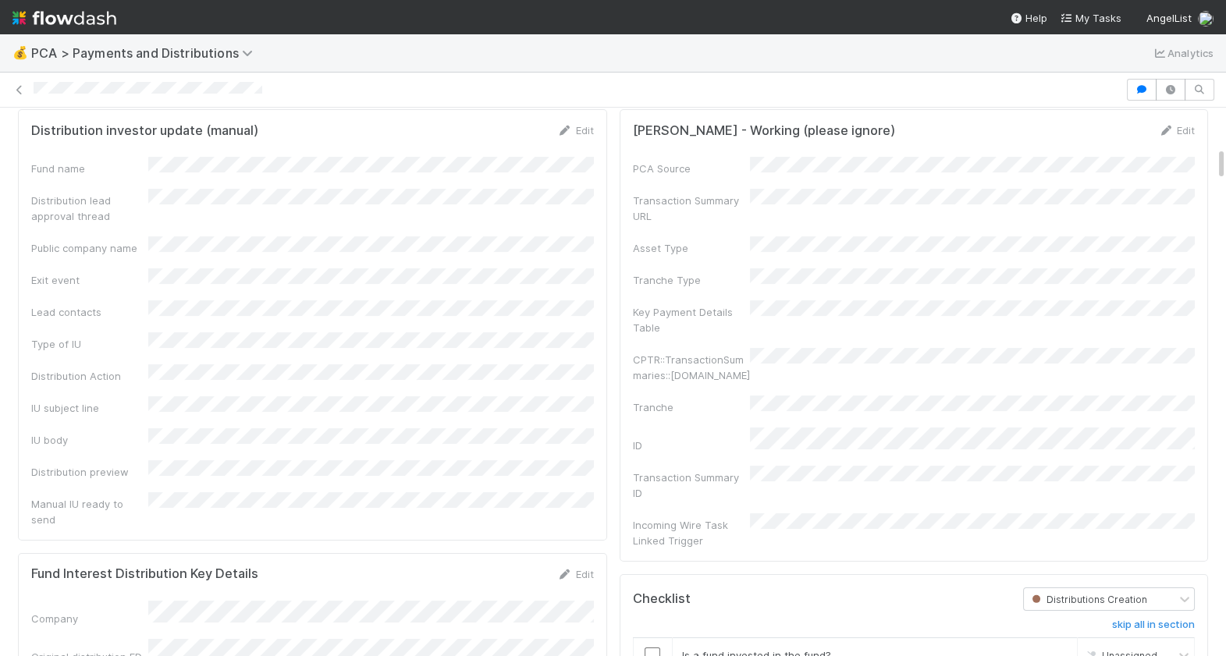
scroll to position [623, 0]
click at [581, 129] on link "Edit" at bounding box center [575, 129] width 37 height 12
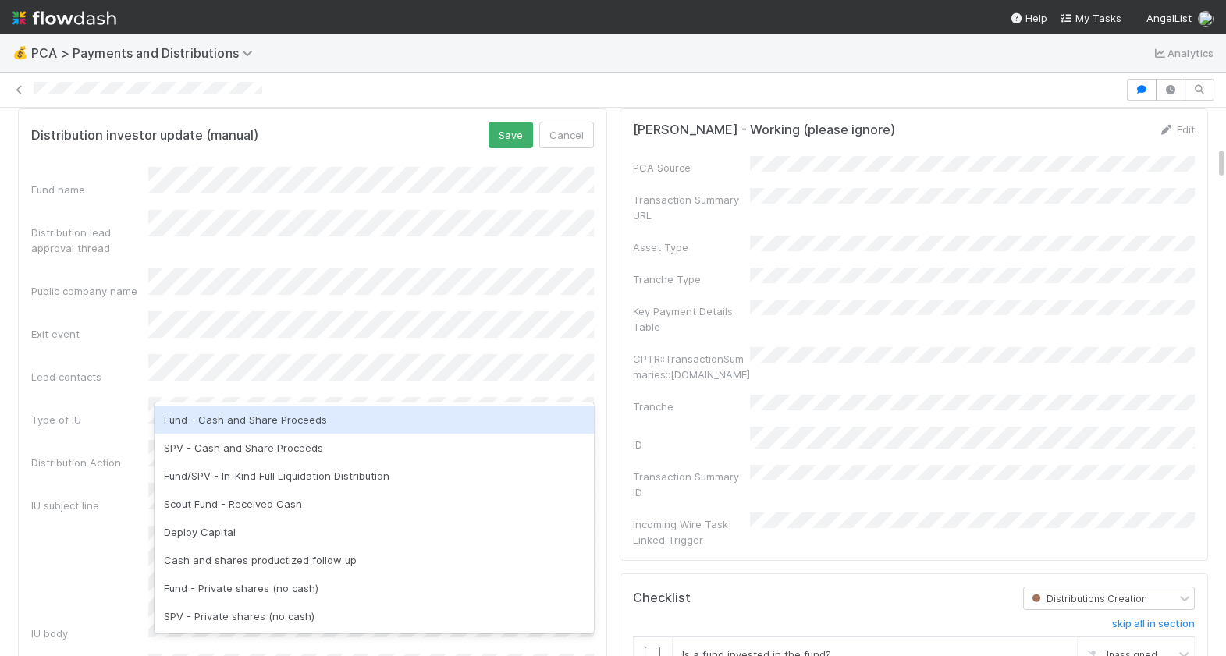
click at [307, 425] on div "Fund - Cash and Share Proceeds" at bounding box center [373, 420] width 439 height 28
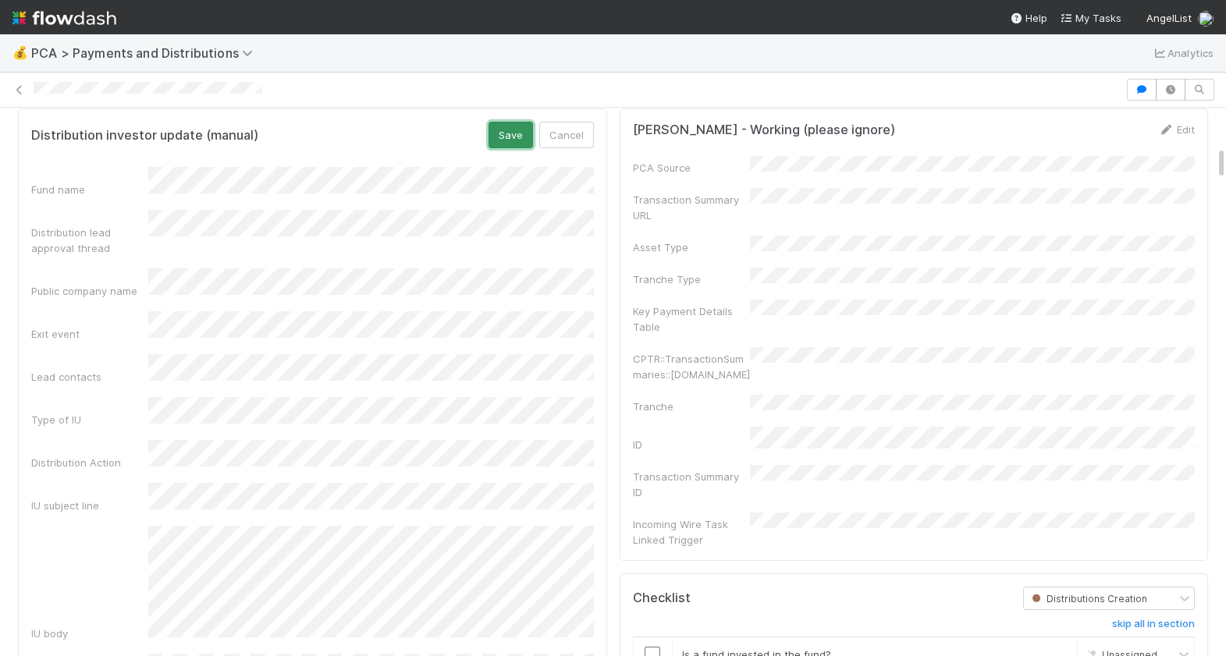
click at [516, 140] on button "Save" at bounding box center [510, 135] width 44 height 27
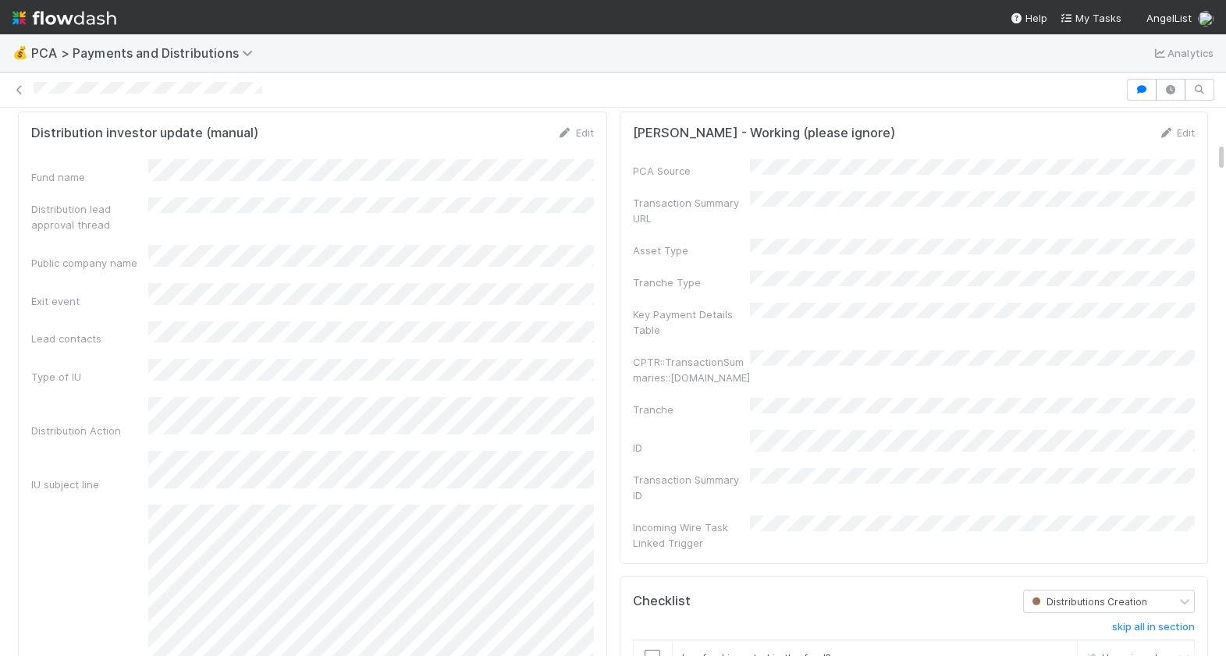
scroll to position [601, 0]
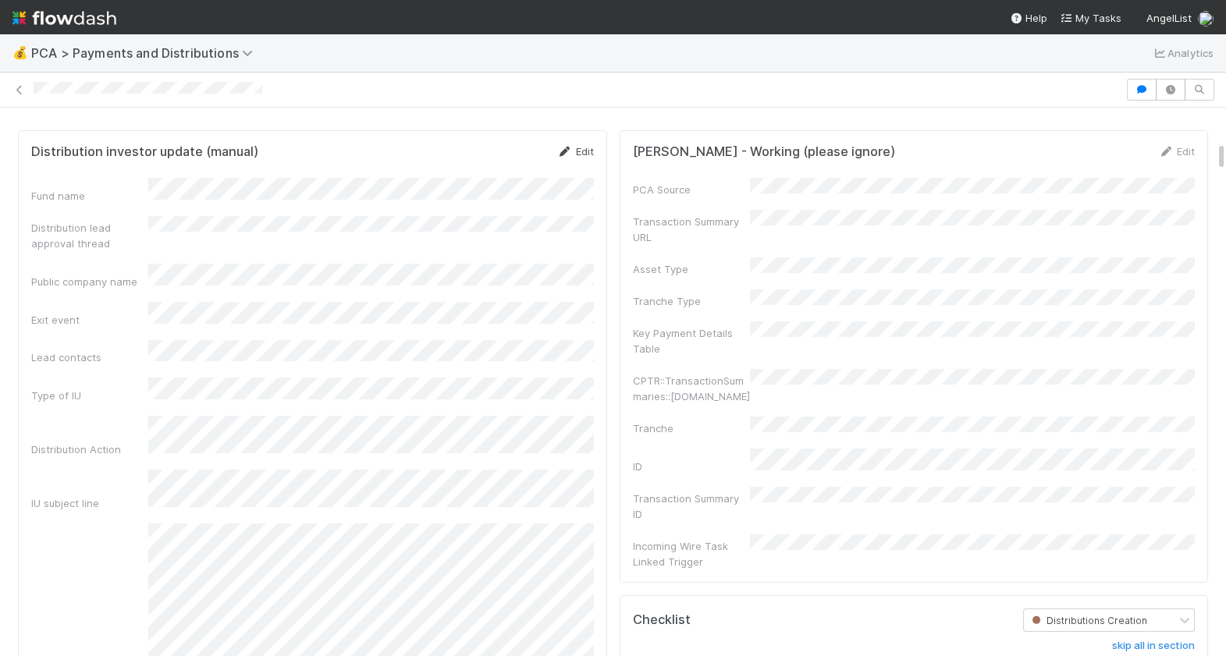
click at [575, 153] on link "Edit" at bounding box center [575, 151] width 37 height 12
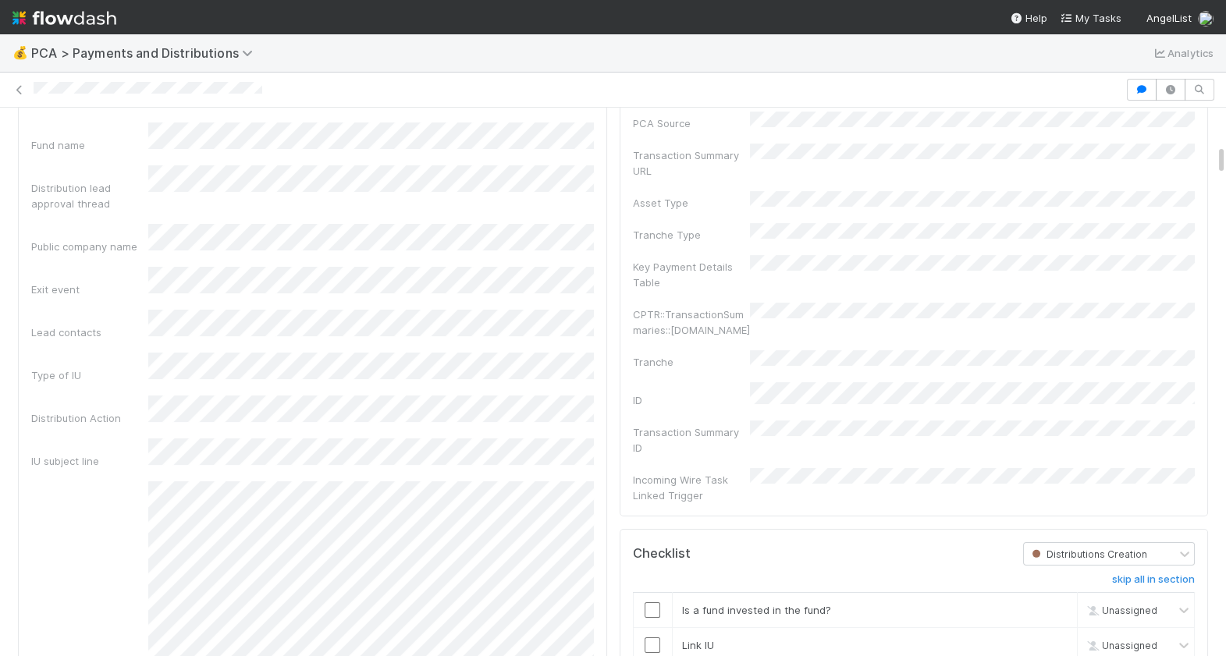
scroll to position [701, 0]
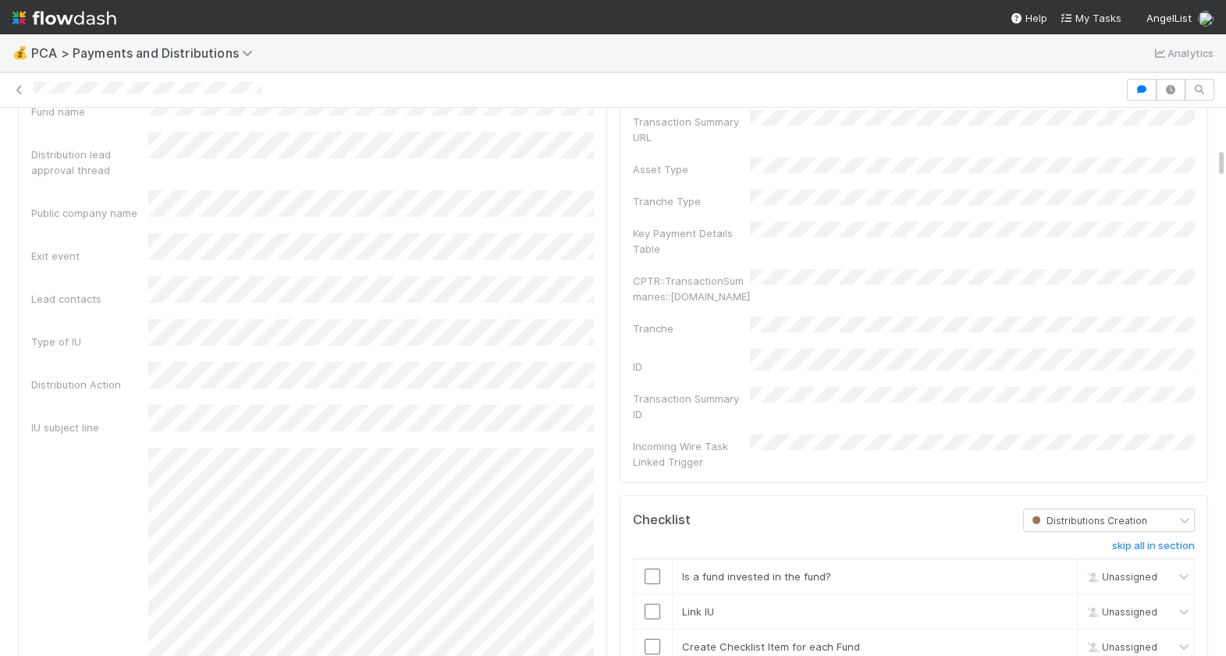
click at [34, 89] on div at bounding box center [577, 90] width 1087 height 16
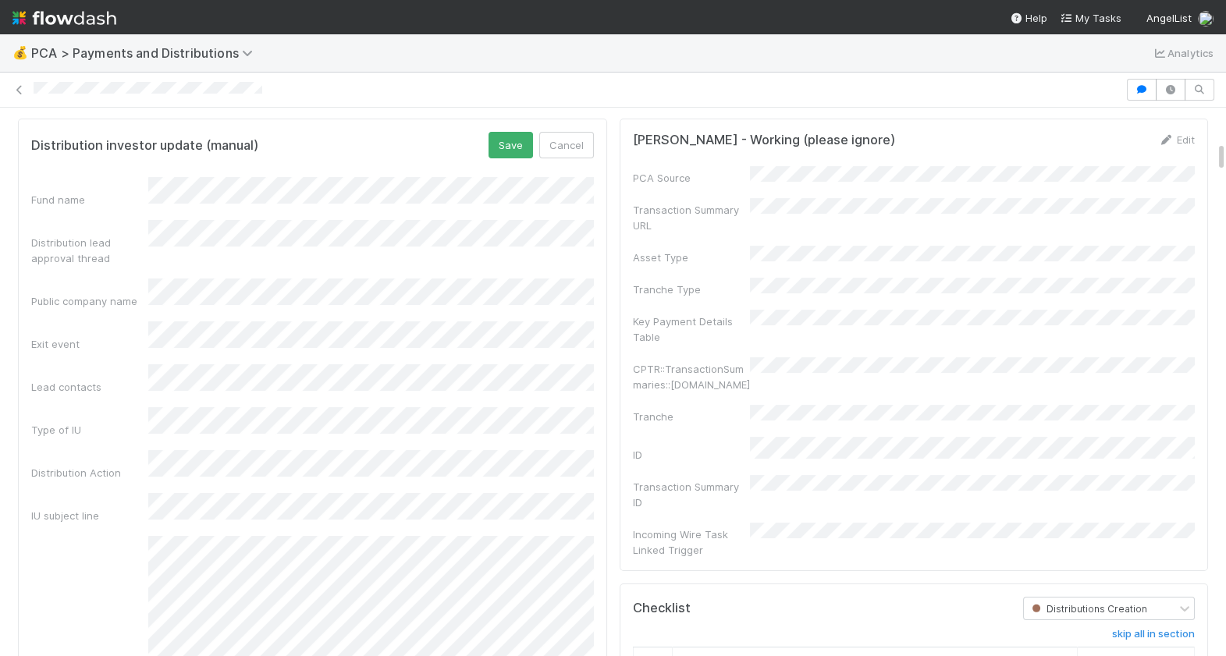
scroll to position [584, 0]
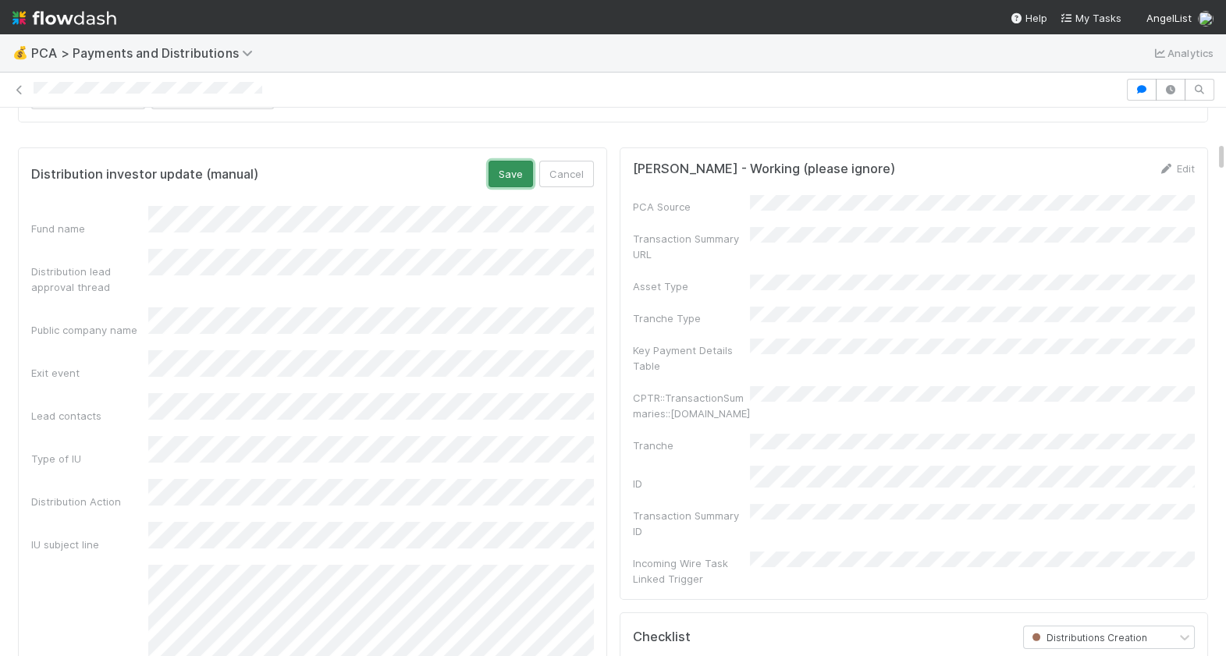
click at [510, 166] on button "Save" at bounding box center [510, 174] width 44 height 27
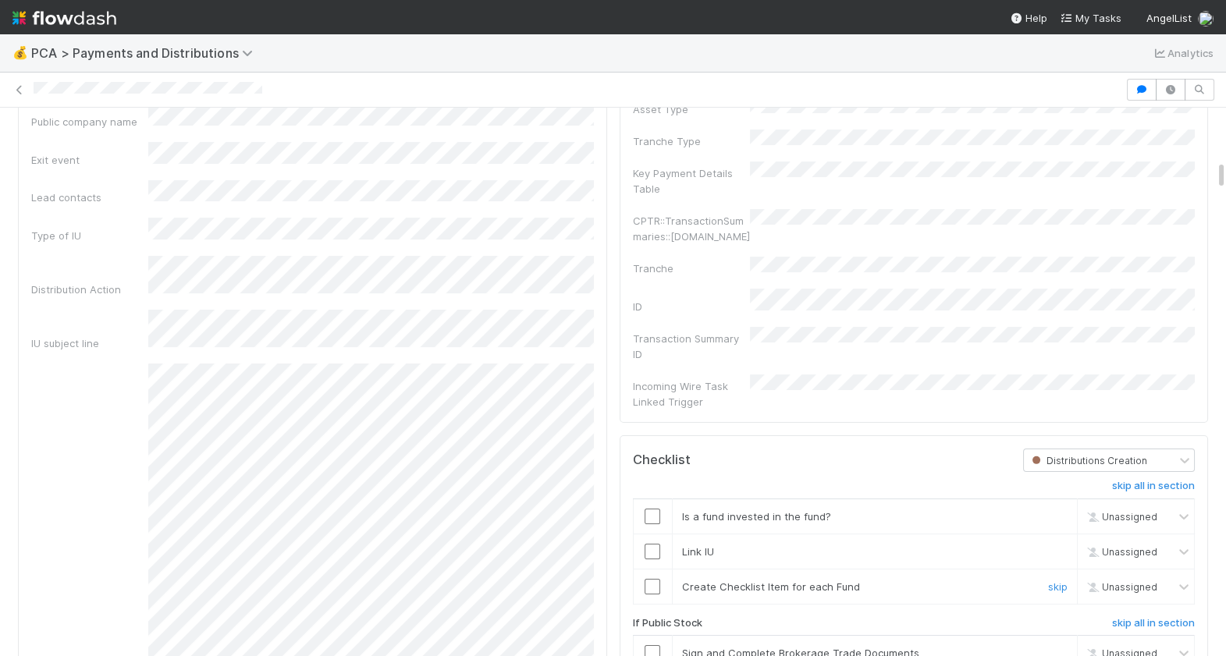
scroll to position [0, 0]
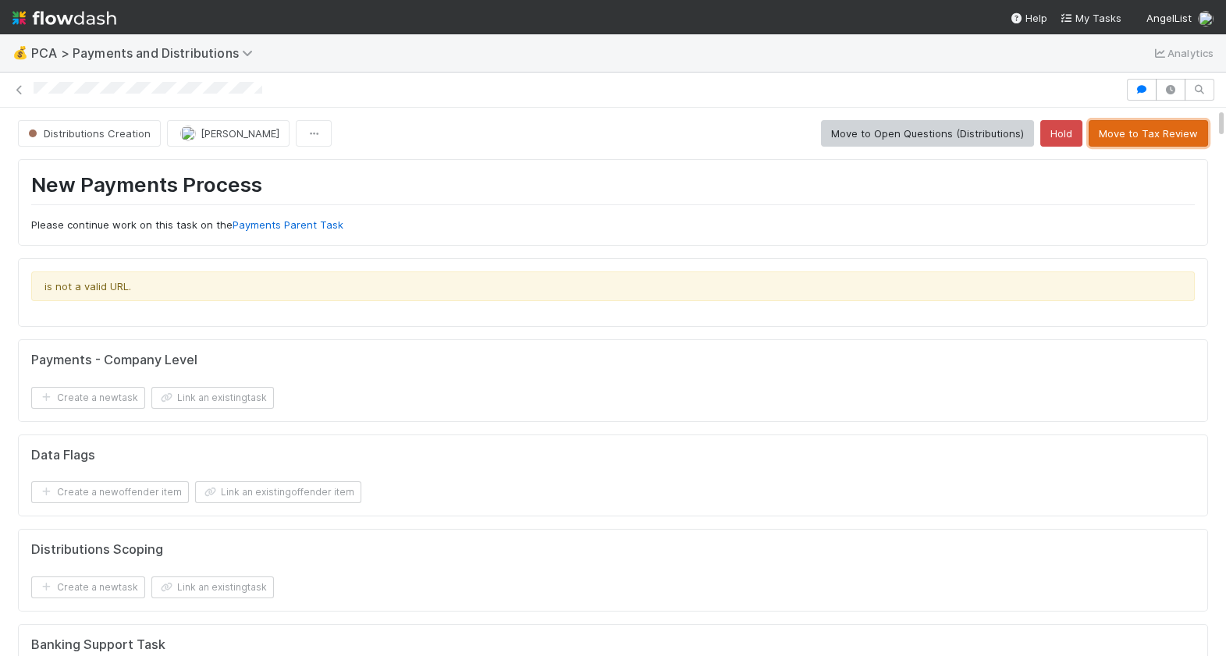
click at [1137, 139] on button "Move to Tax Review" at bounding box center [1147, 133] width 119 height 27
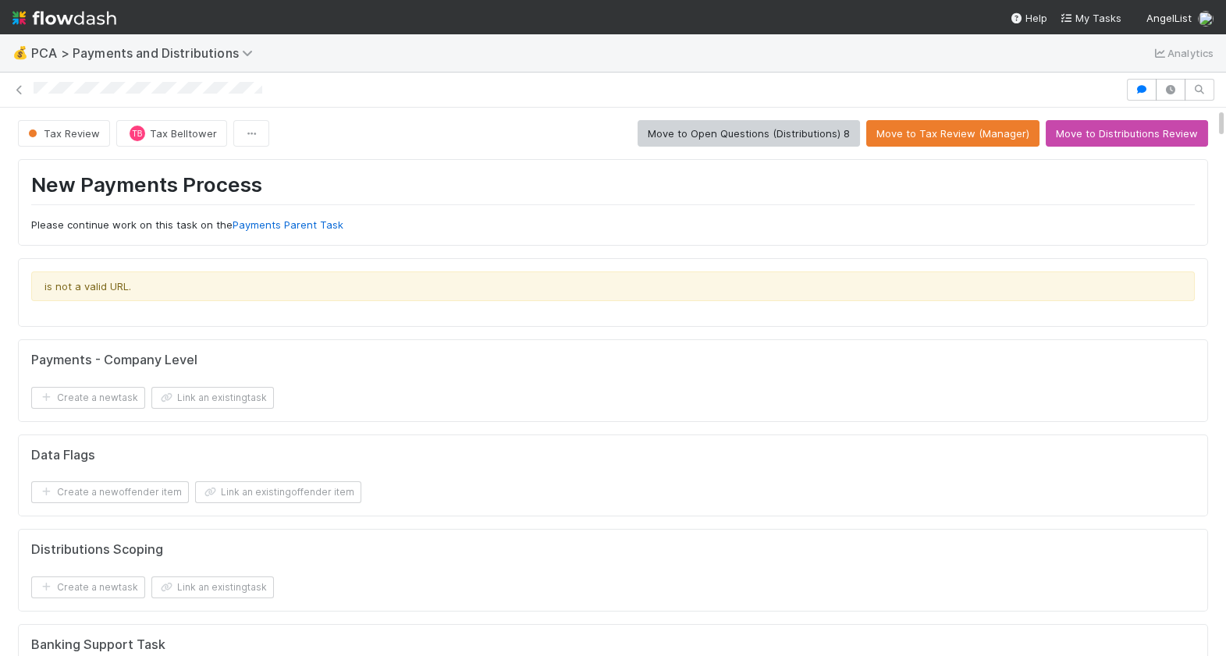
click at [36, 93] on div at bounding box center [577, 90] width 1087 height 16
click at [342, 53] on div "💰 PCA > Payments and Distributions Analytics" at bounding box center [613, 52] width 1226 height 37
click at [408, 18] on nav "Help My Tasks AngelList" at bounding box center [613, 17] width 1226 height 34
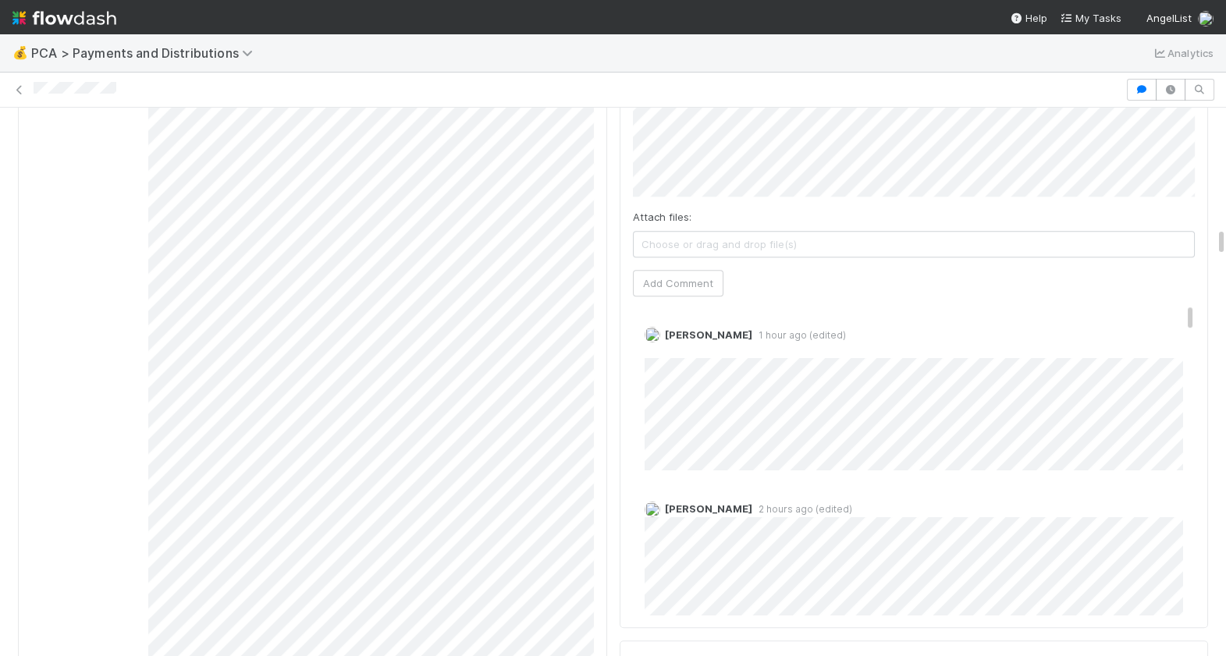
scroll to position [3081, 0]
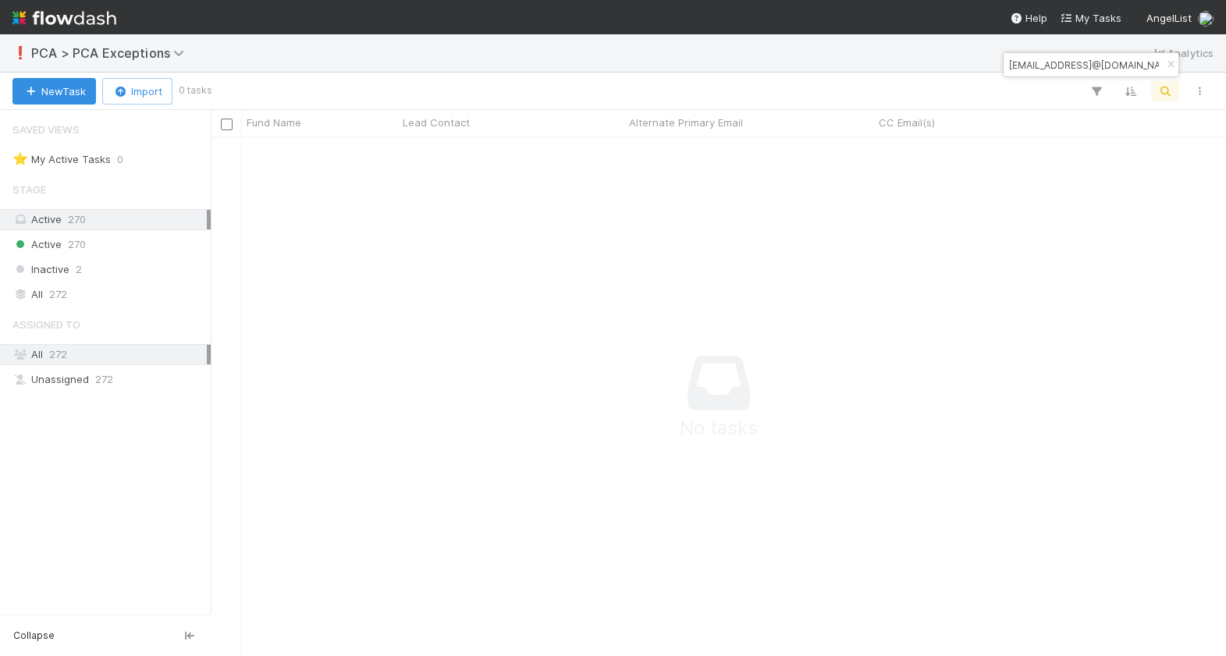
scroll to position [519, 1014]
paste input "[PERSON_NAME][EMAIL_ADDRESS][DOMAIN_NAME]"
type input "[EMAIL_ADDRESS]@[EMAIL_ADDRESS][DOMAIN_NAME]"
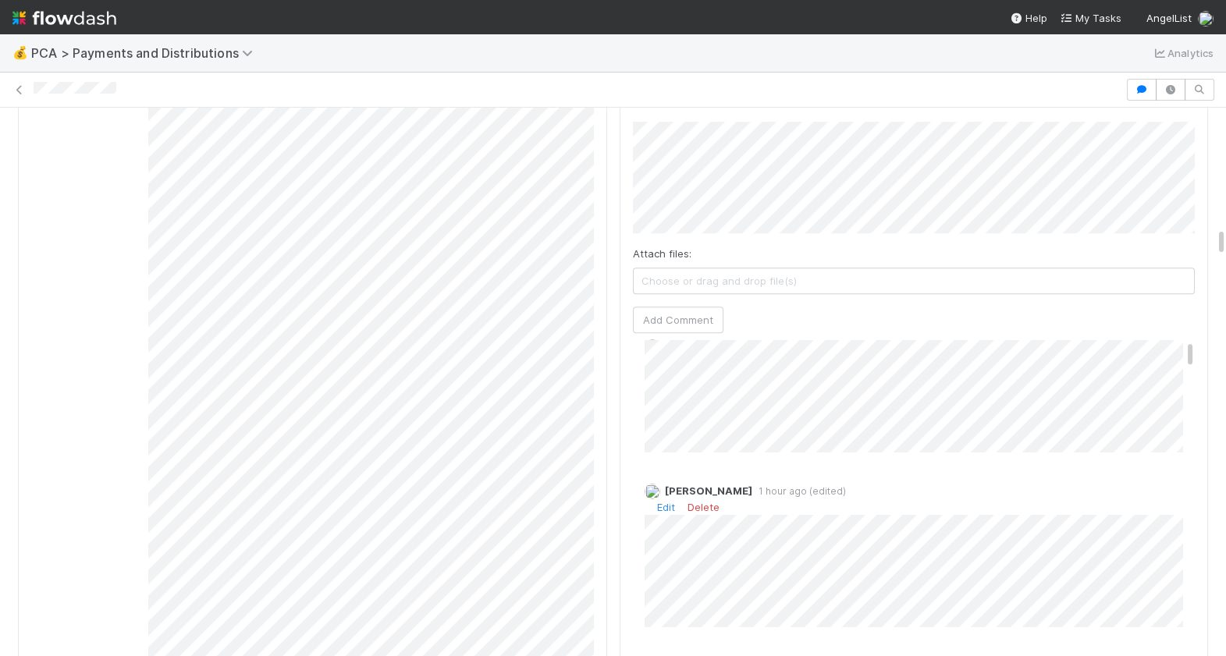
scroll to position [40, 0]
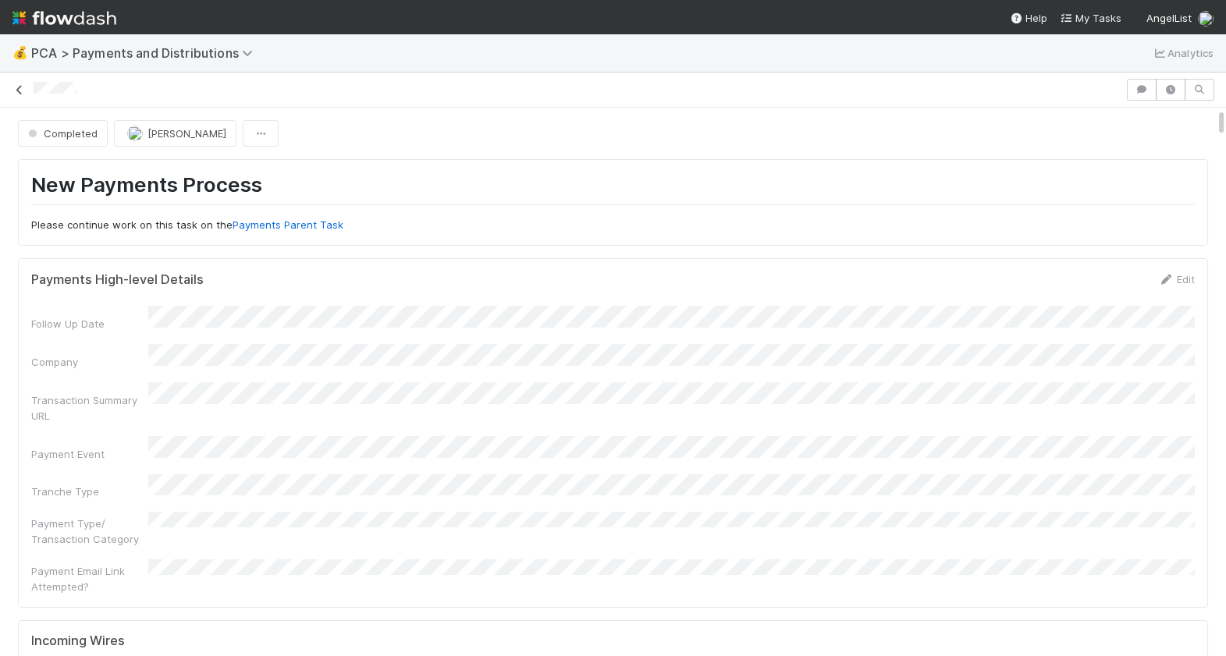
click at [23, 87] on icon at bounding box center [20, 90] width 16 height 10
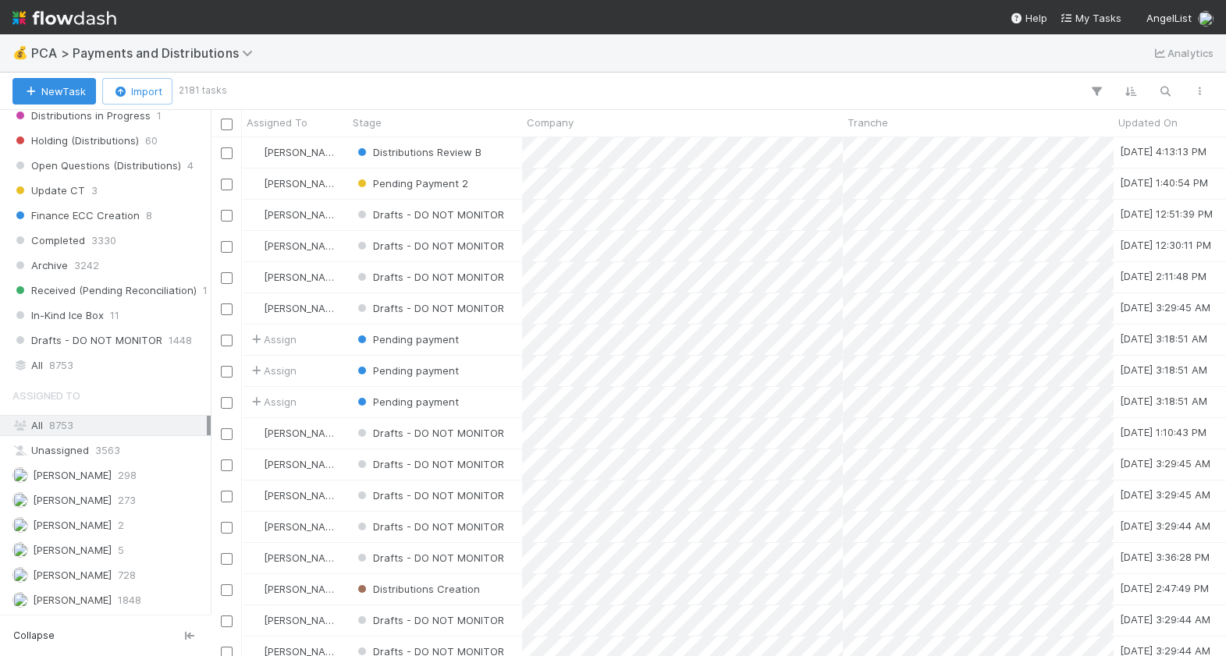
scroll to position [1079, 0]
click at [76, 354] on div "All 8753" at bounding box center [109, 364] width 194 height 20
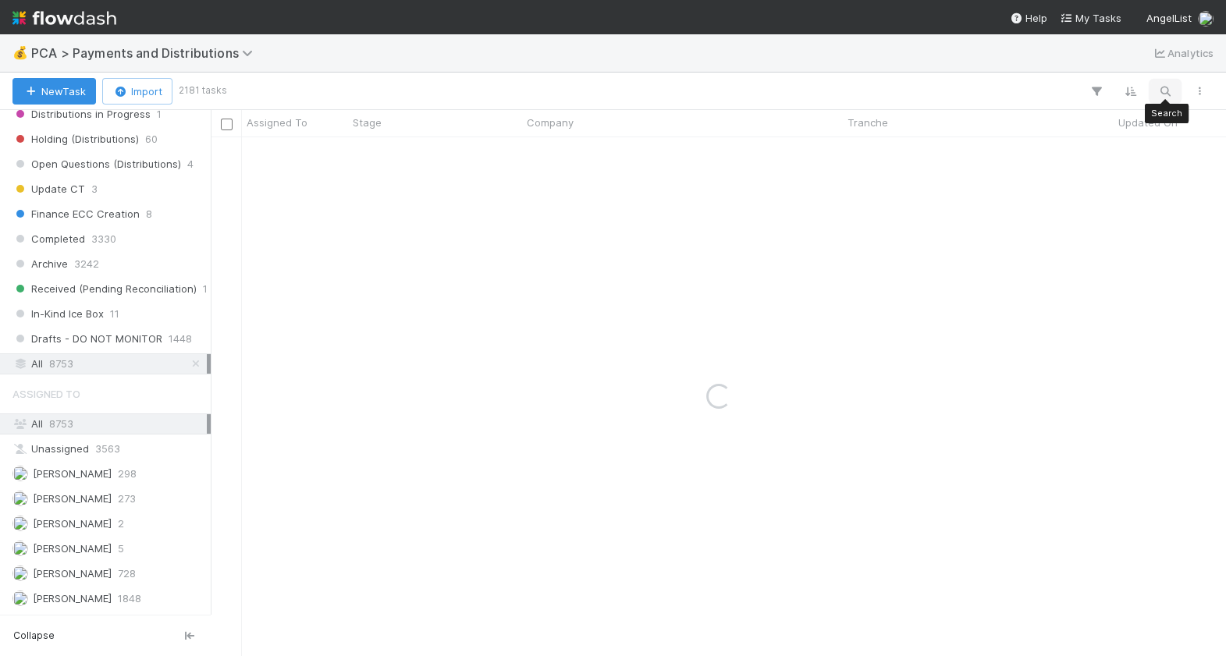
click at [1169, 91] on icon "button" at bounding box center [1165, 91] width 16 height 14
type input "platform and backer"
drag, startPoint x: 1117, startPoint y: 66, endPoint x: 1038, endPoint y: 66, distance: 78.8
click at [1039, 66] on div "platform and backer" at bounding box center [1090, 64] width 175 height 23
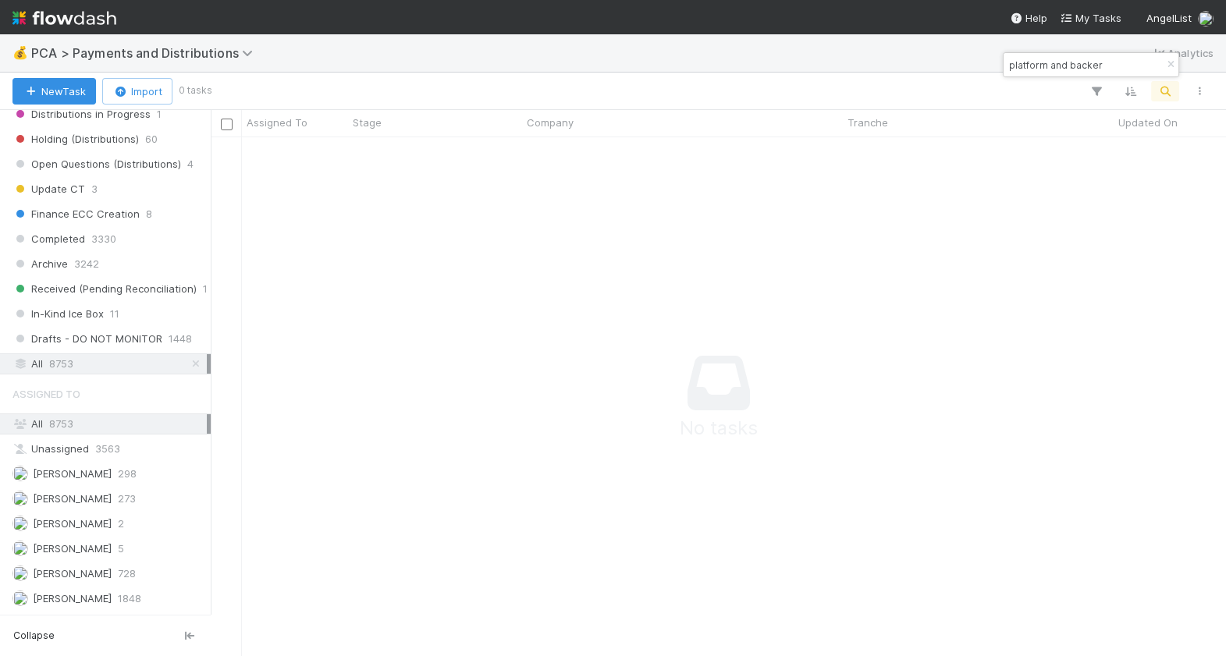
drag, startPoint x: 1105, startPoint y: 66, endPoint x: 1008, endPoint y: 66, distance: 97.5
click at [1008, 66] on input "platform and backer" at bounding box center [1084, 64] width 156 height 19
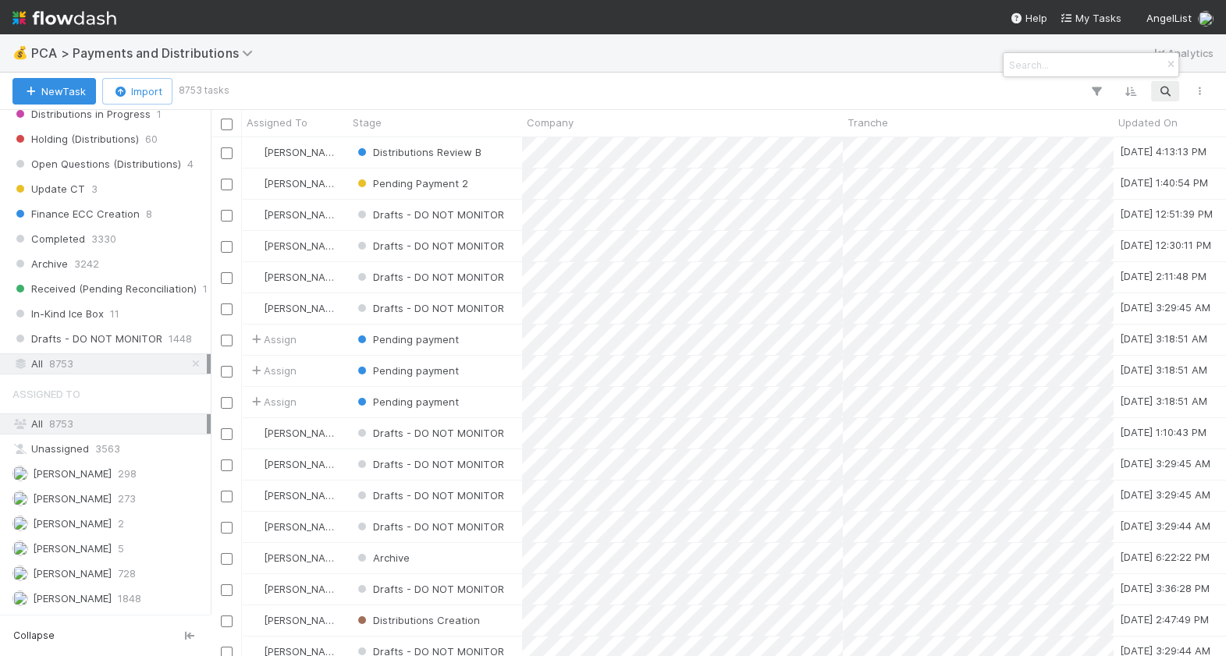
scroll to position [0, 0]
click at [1040, 62] on input at bounding box center [1084, 64] width 156 height 19
paste input "LP is AL Fund/SPV - Q2 2025 Platform & Backer"
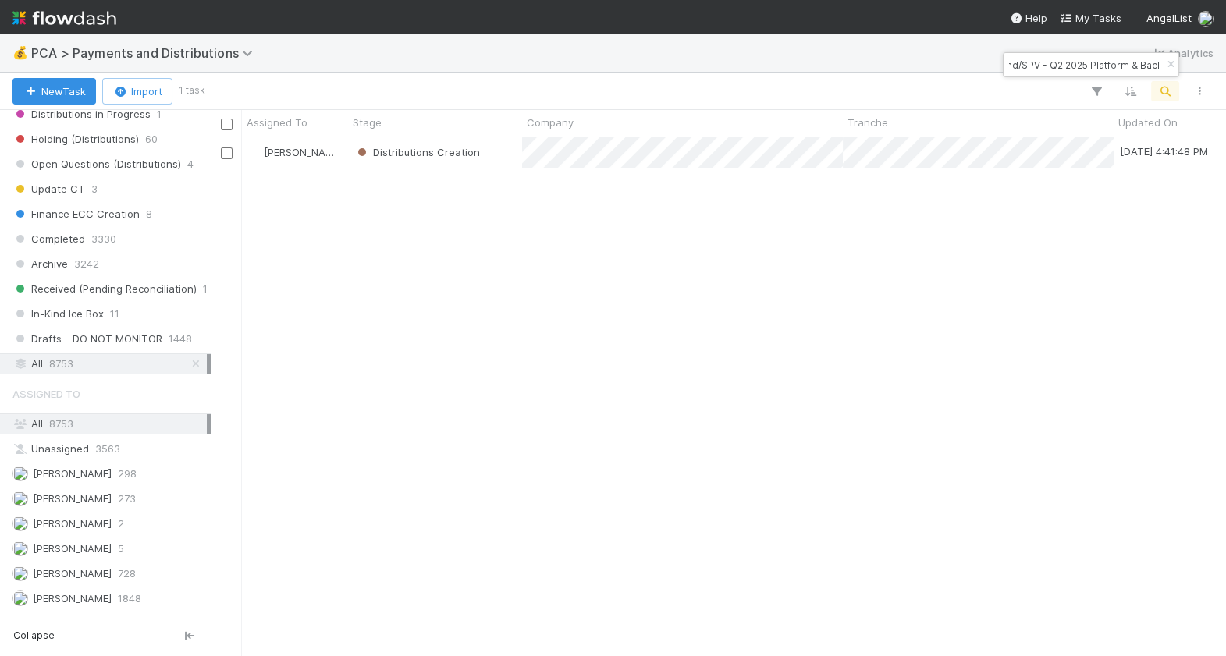
scroll to position [0, 59]
click at [1051, 68] on input "LP is AL Fund/SPV - Q2 2025 Platform & Backer" at bounding box center [1084, 64] width 156 height 19
type input "LP is AL Fund/SPV - Q1 2025 Platform & Backer"
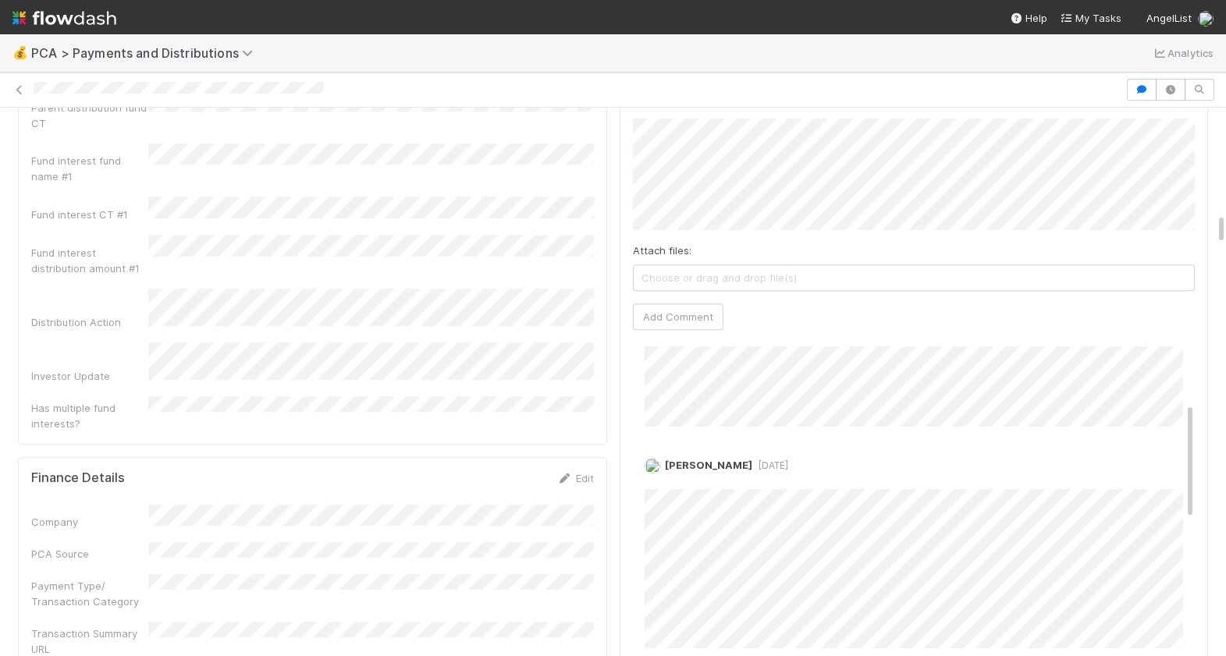
scroll to position [180, 0]
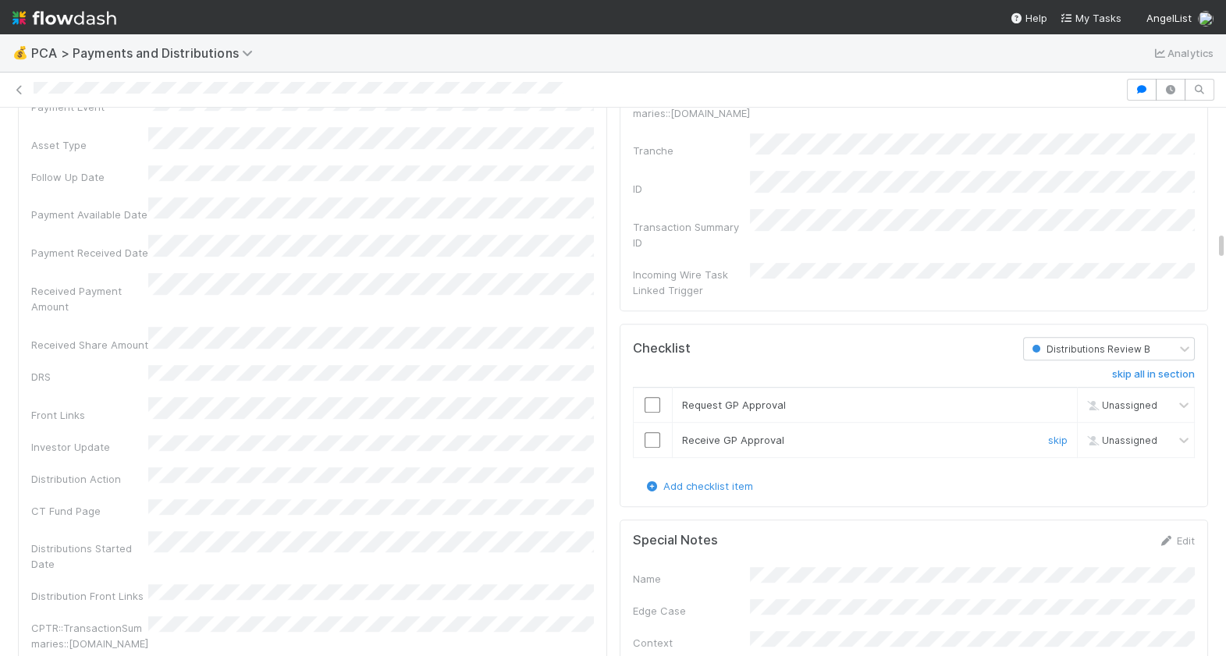
scroll to position [2053, 0]
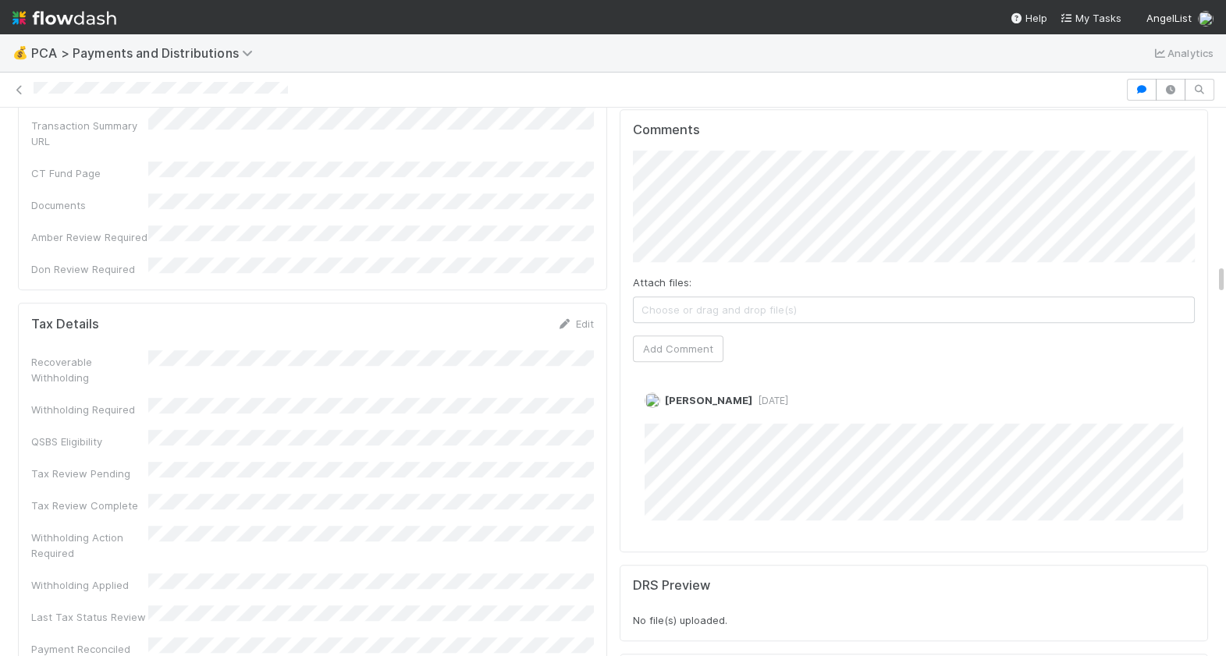
scroll to position [2689, 0]
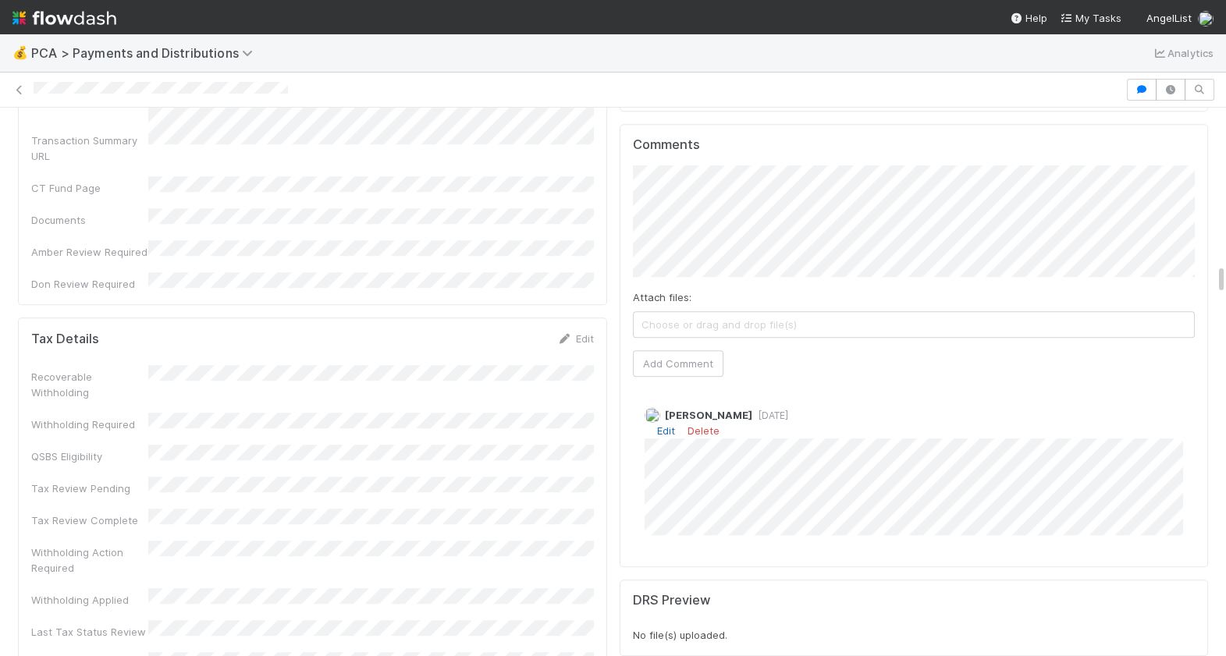
click at [672, 424] on link "Edit" at bounding box center [666, 430] width 18 height 12
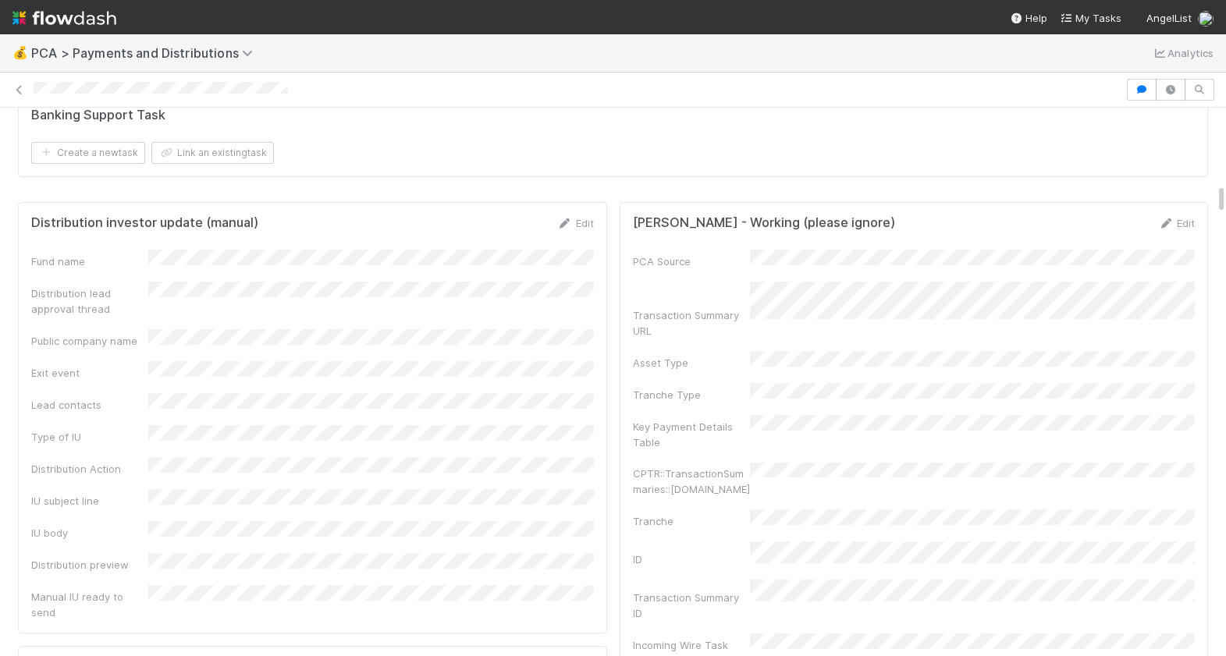
scroll to position [1300, 0]
click at [587, 218] on link "Edit" at bounding box center [575, 222] width 37 height 12
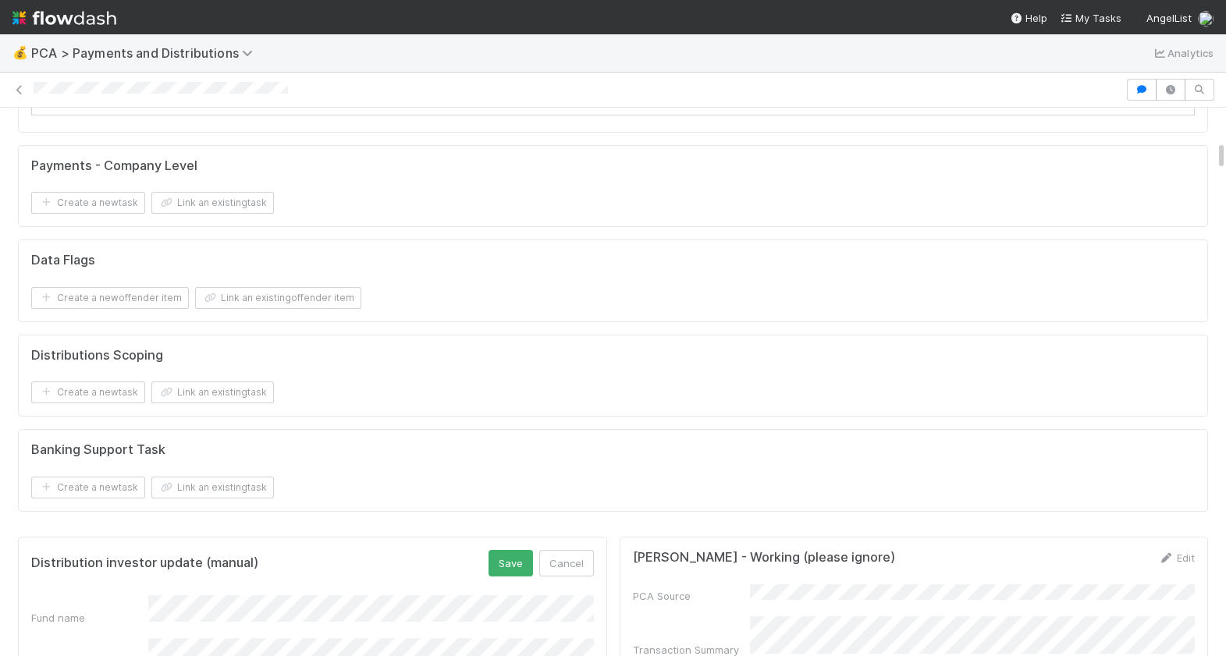
scroll to position [1412, 0]
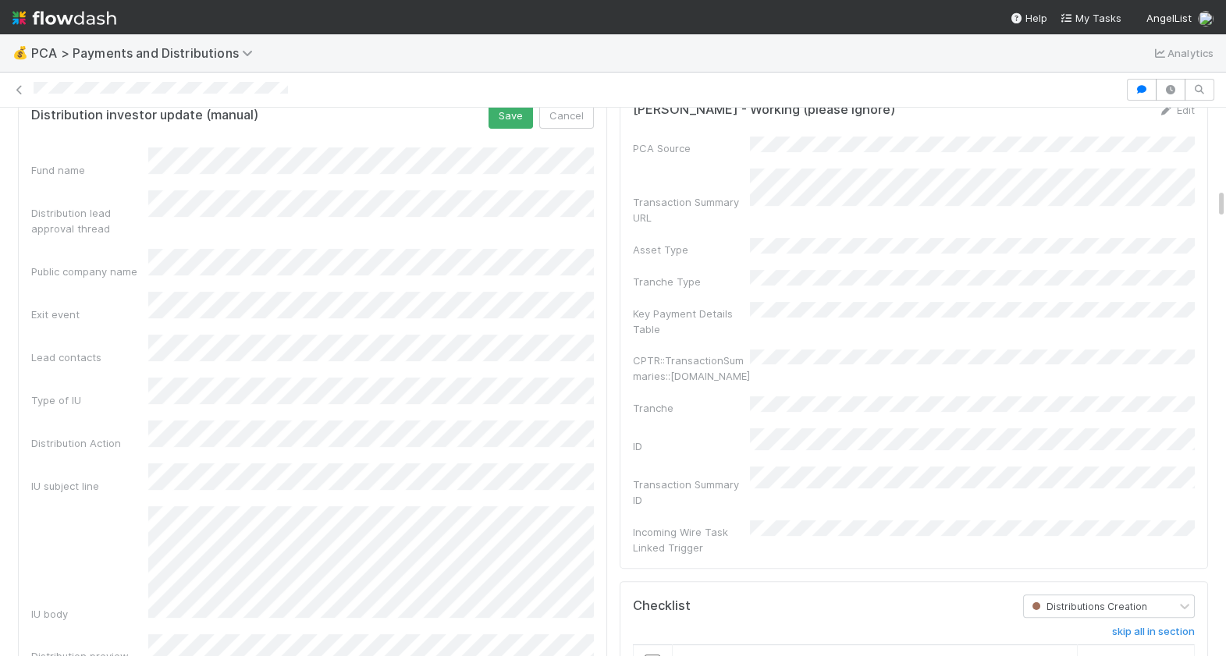
click at [218, 298] on div "Fund name Distribution lead approval thread Public company name Exit event Lead…" at bounding box center [312, 429] width 562 height 565
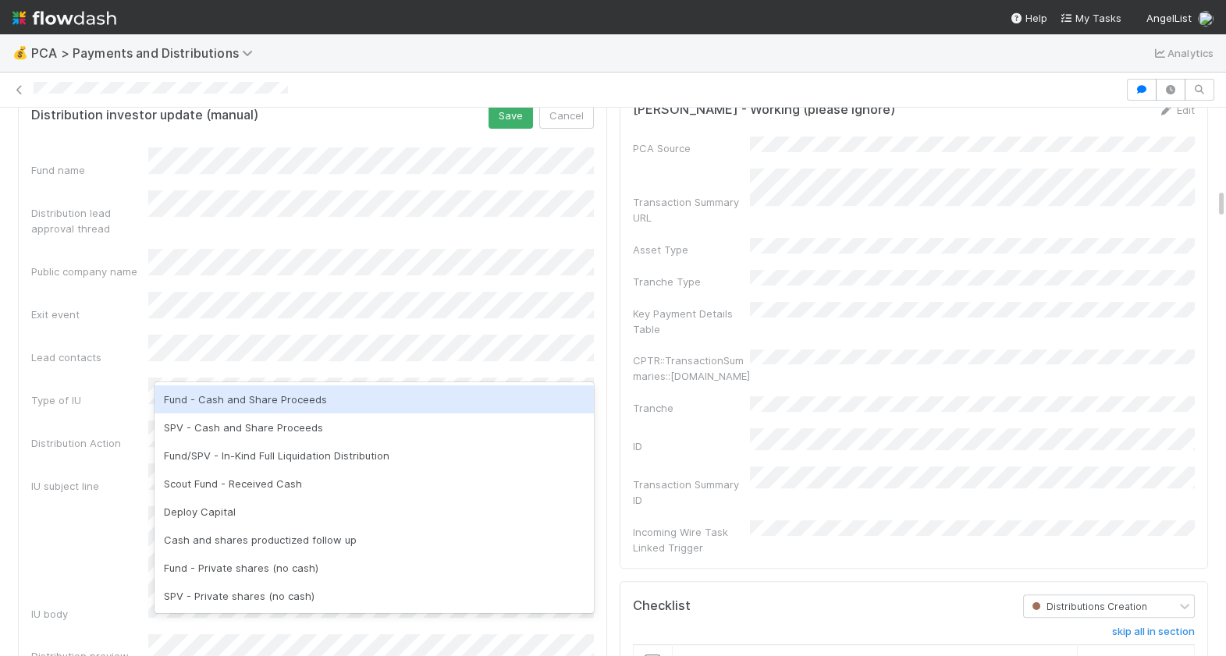
click at [269, 400] on div "Fund - Cash and Share Proceeds" at bounding box center [373, 399] width 439 height 28
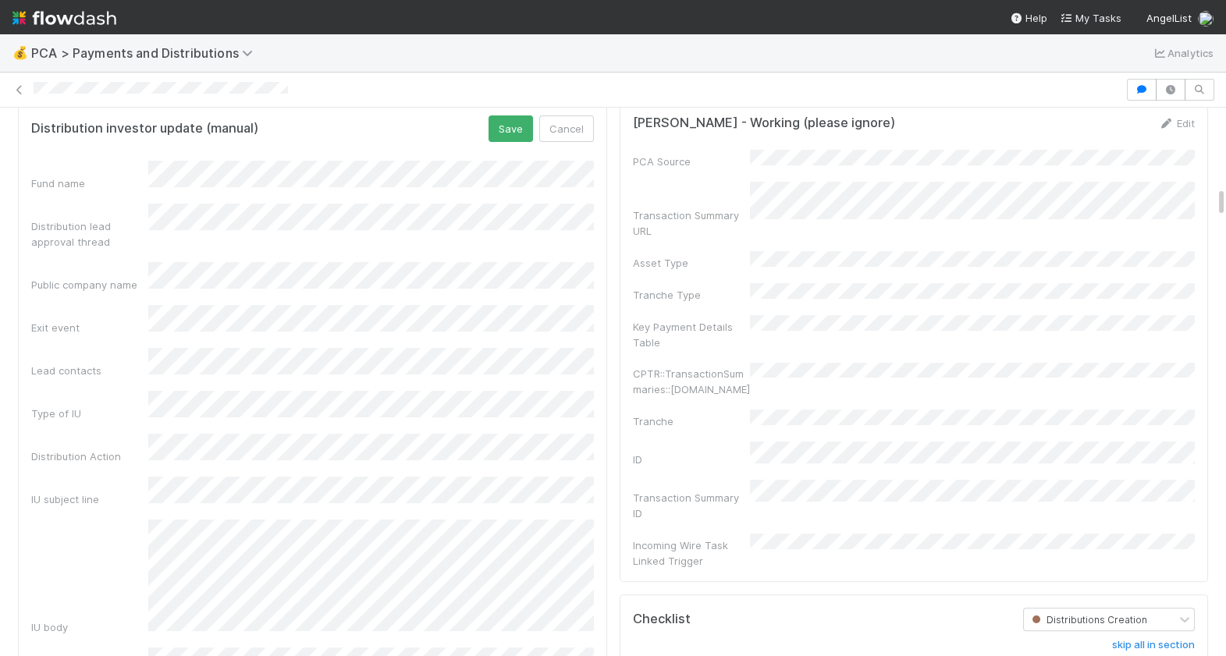
scroll to position [1385, 0]
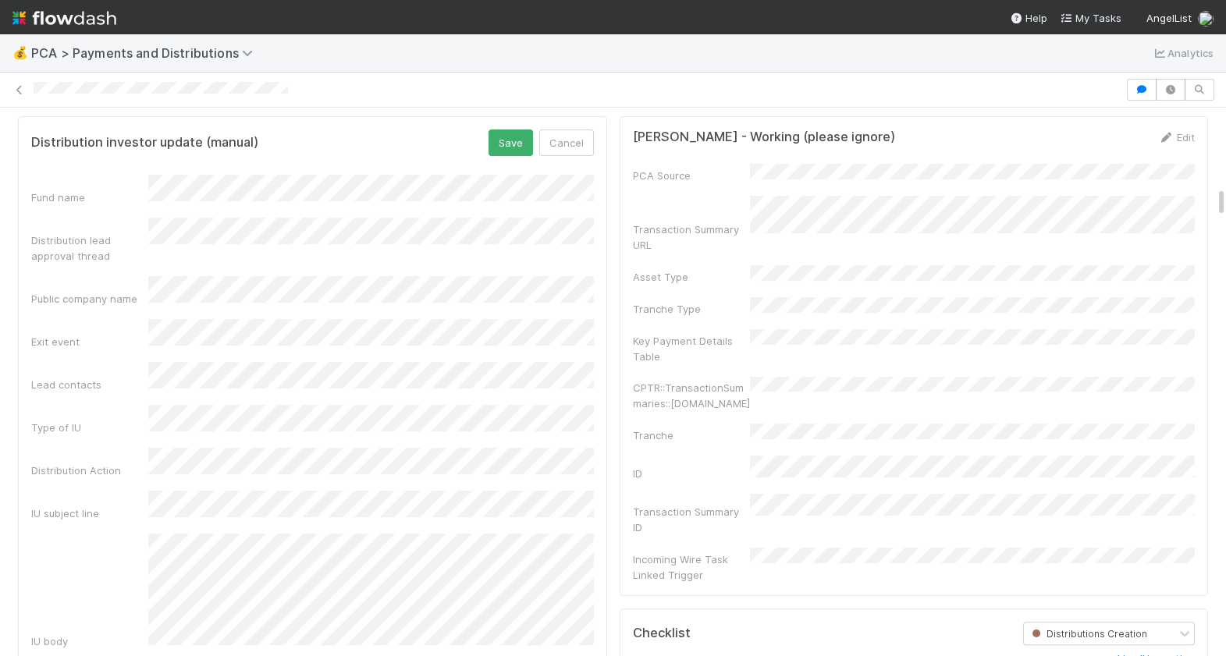
click at [513, 155] on form "Distribution investor update (manual) Save Cancel Fund name Distribution lead a…" at bounding box center [312, 434] width 562 height 610
click at [517, 143] on button "Save" at bounding box center [510, 142] width 44 height 27
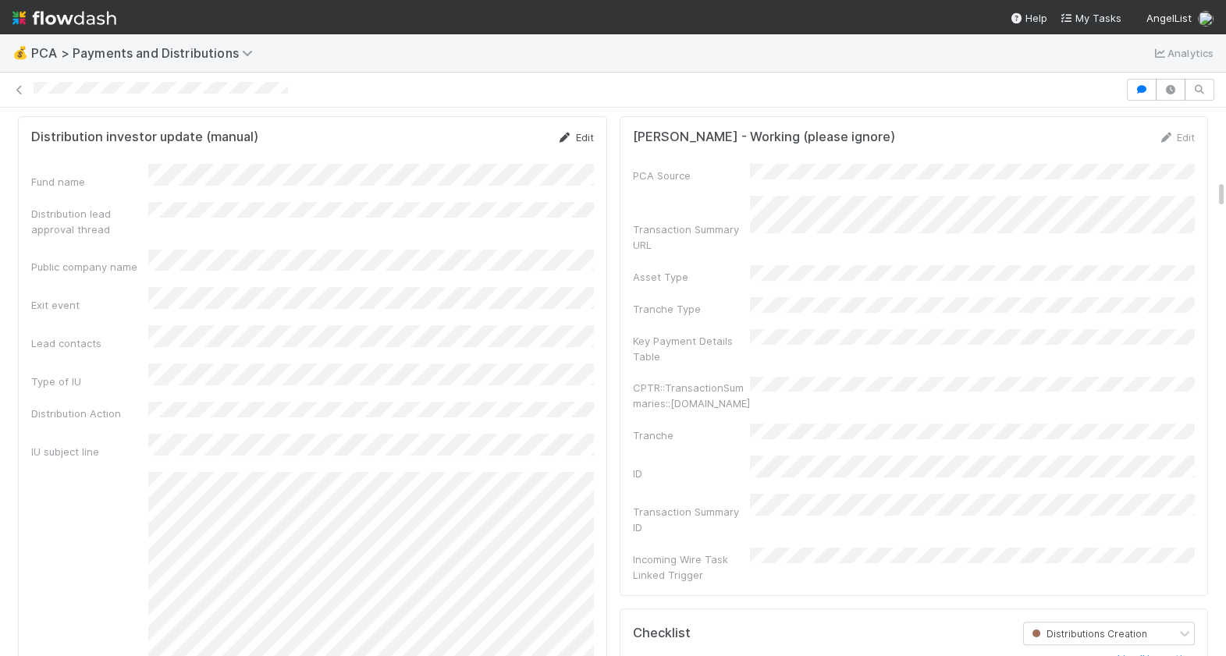
click at [589, 133] on link "Edit" at bounding box center [575, 137] width 37 height 12
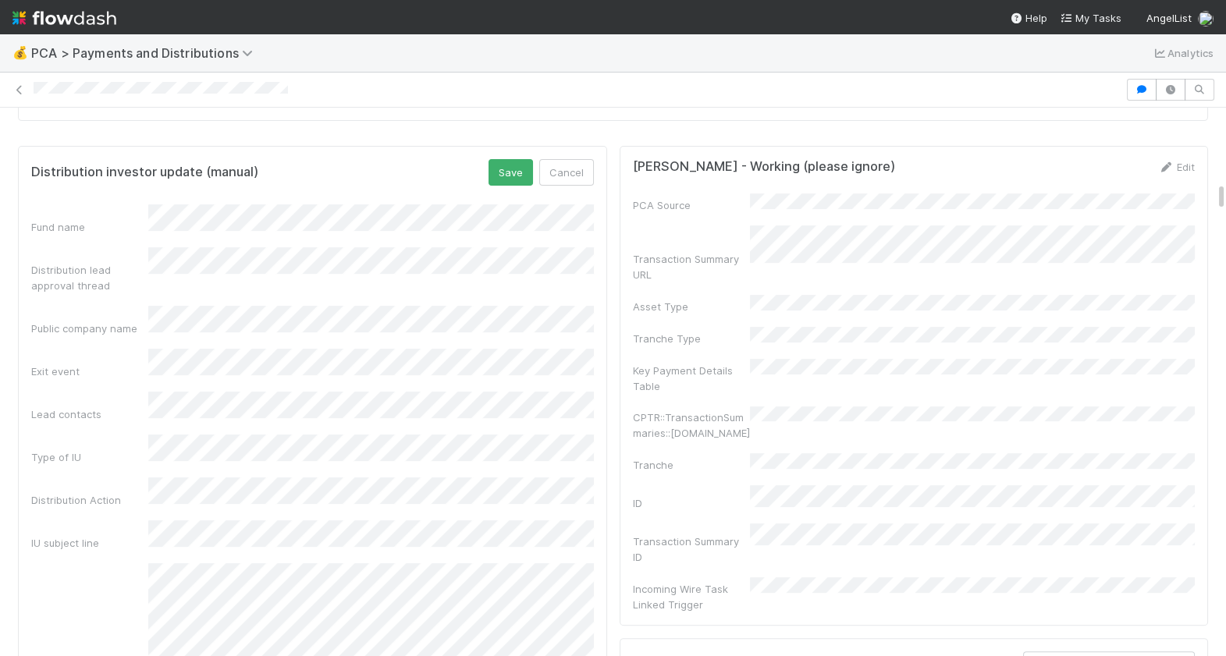
scroll to position [1349, 0]
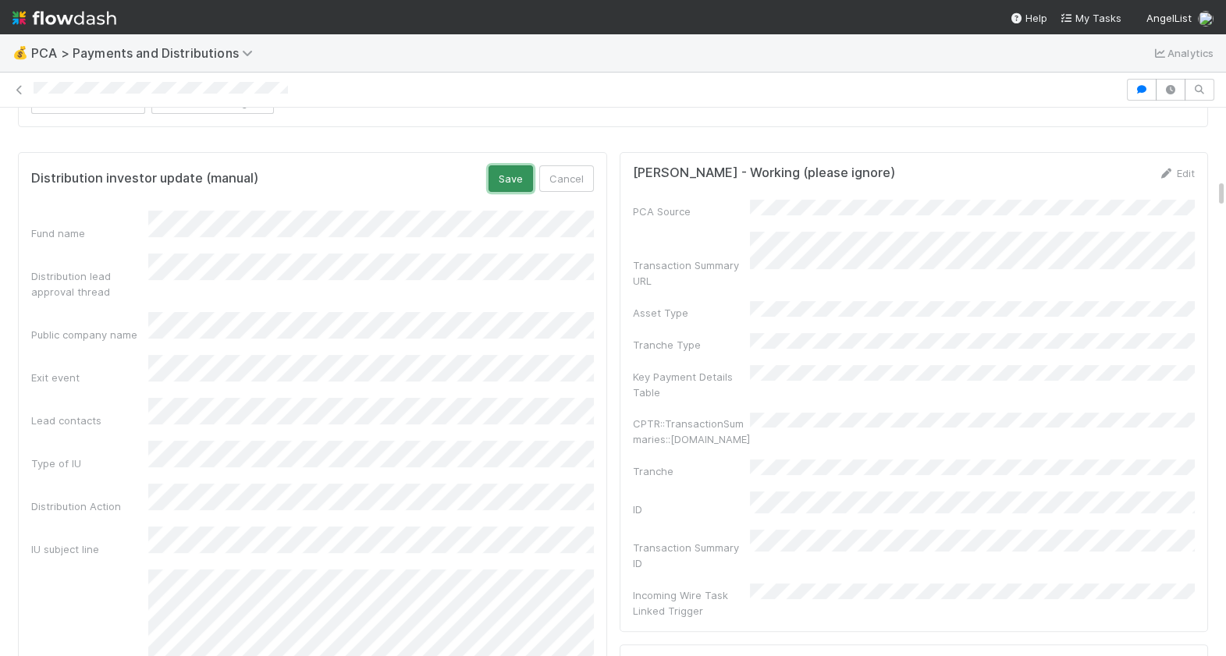
click at [516, 172] on button "Save" at bounding box center [510, 178] width 44 height 27
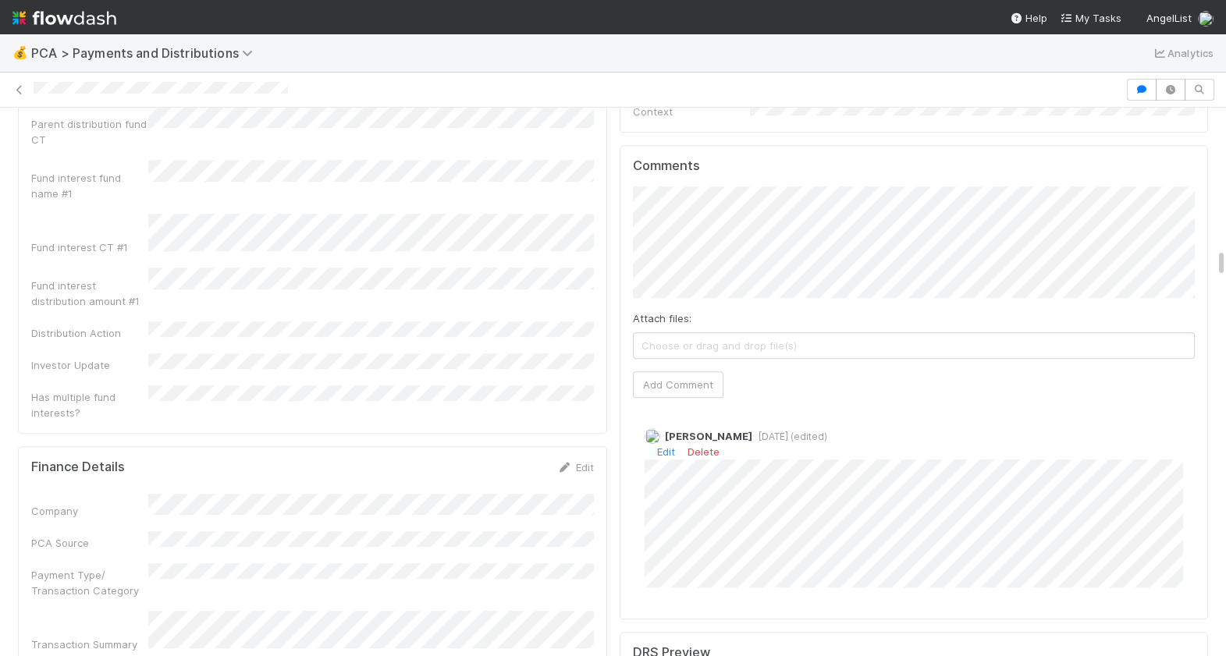
scroll to position [2672, 0]
click at [663, 442] on link "Edit" at bounding box center [666, 448] width 18 height 12
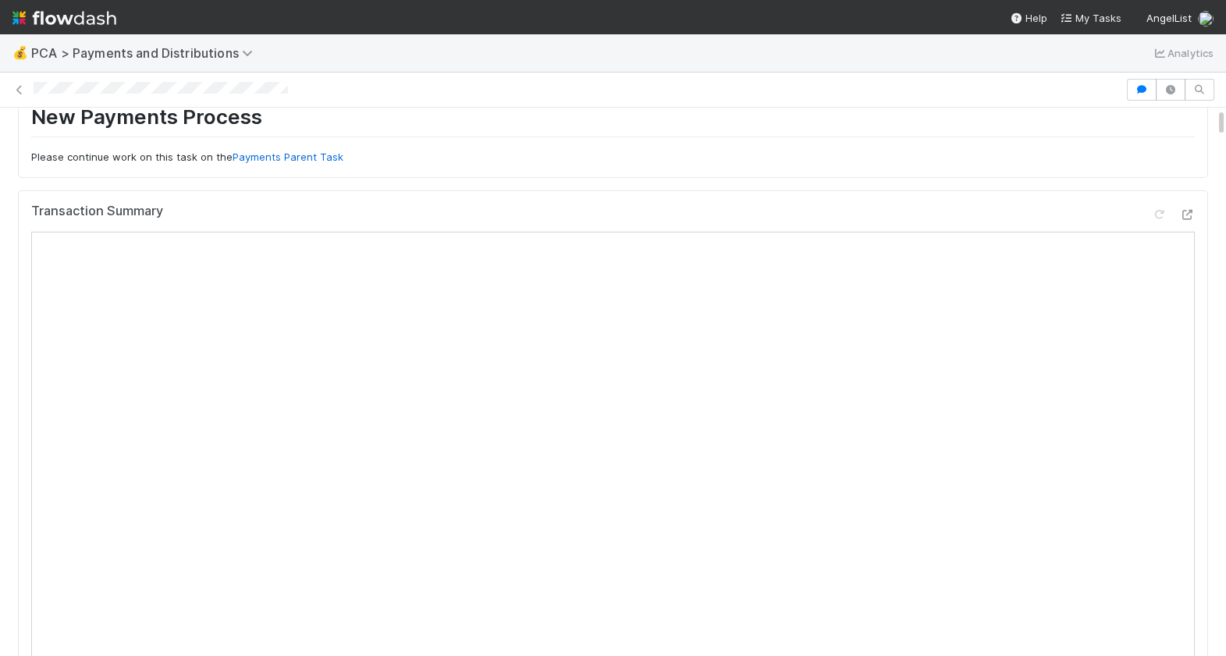
scroll to position [0, 0]
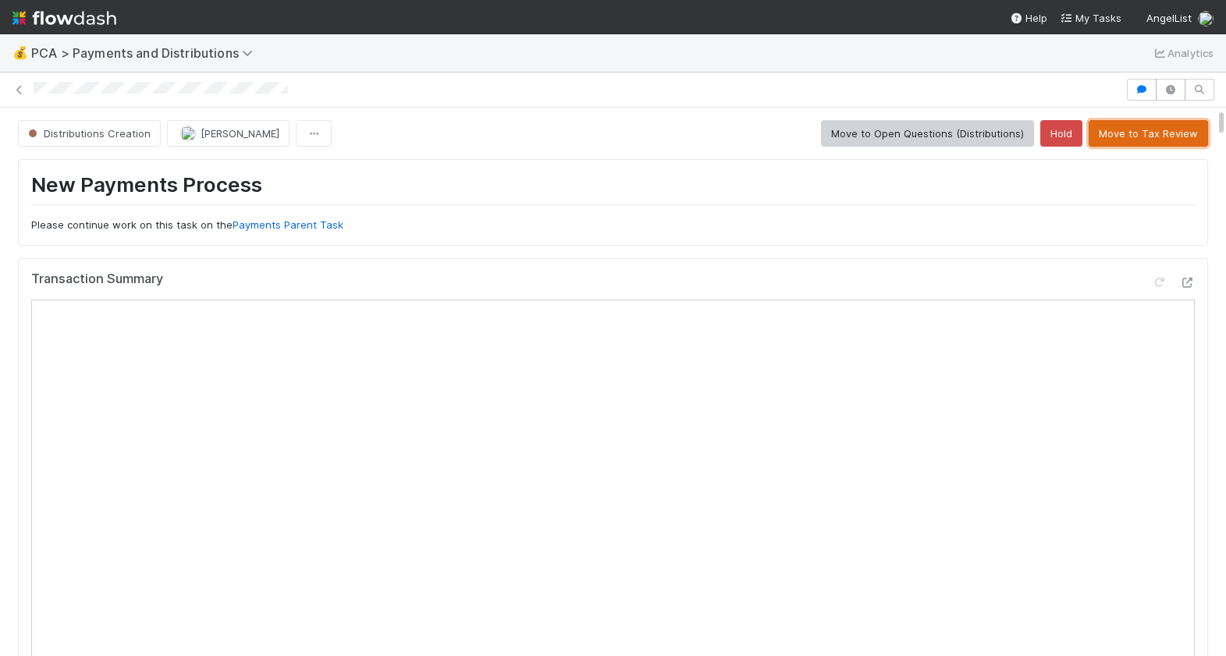
click at [1151, 135] on button "Move to Tax Review" at bounding box center [1147, 133] width 119 height 27
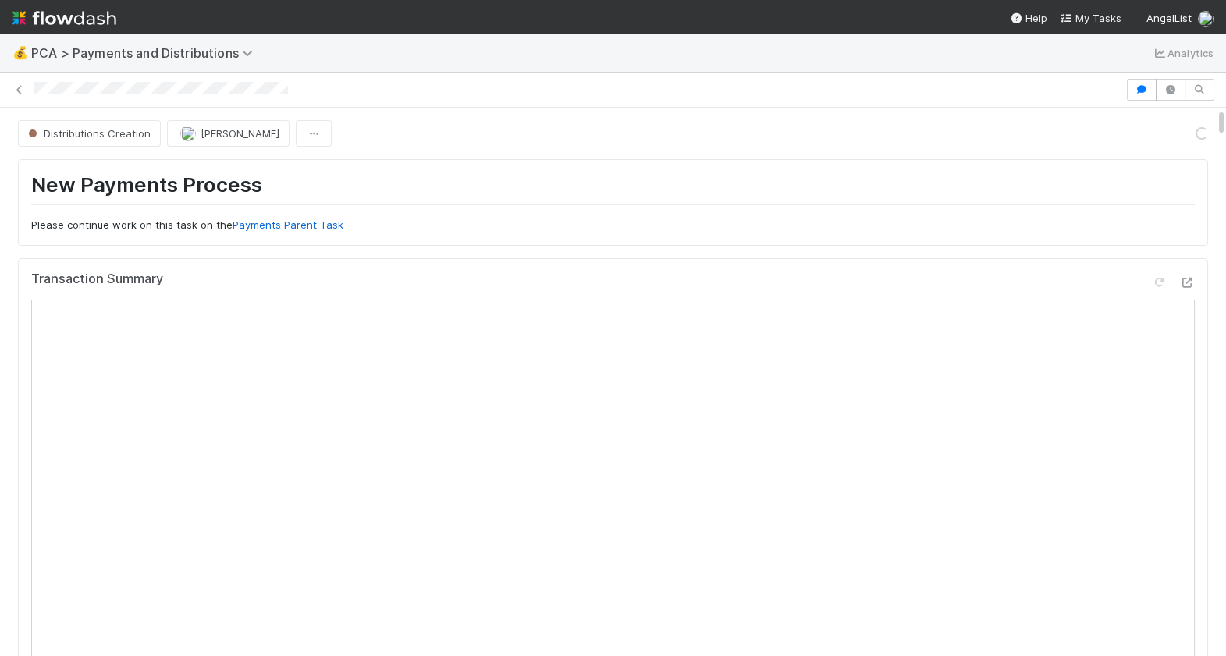
drag, startPoint x: 293, startPoint y: 84, endPoint x: 30, endPoint y: 97, distance: 263.2
click at [30, 97] on div at bounding box center [613, 90] width 1226 height 22
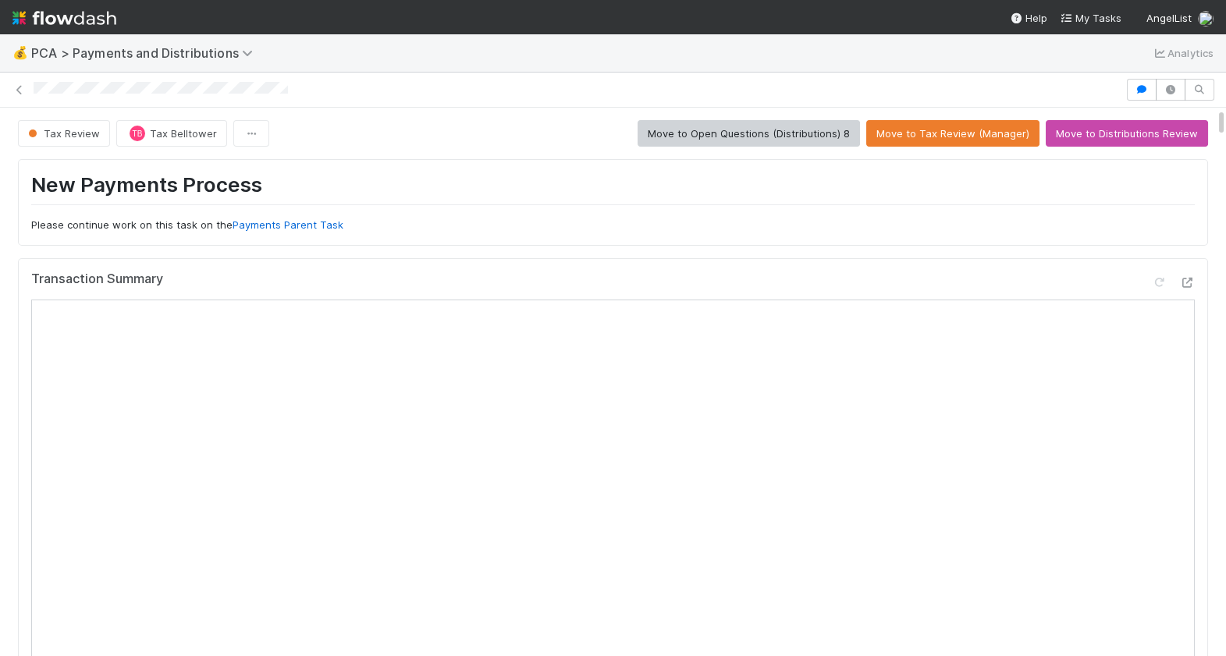
click at [326, 87] on div at bounding box center [577, 90] width 1087 height 16
click at [36, 91] on div at bounding box center [577, 90] width 1087 height 16
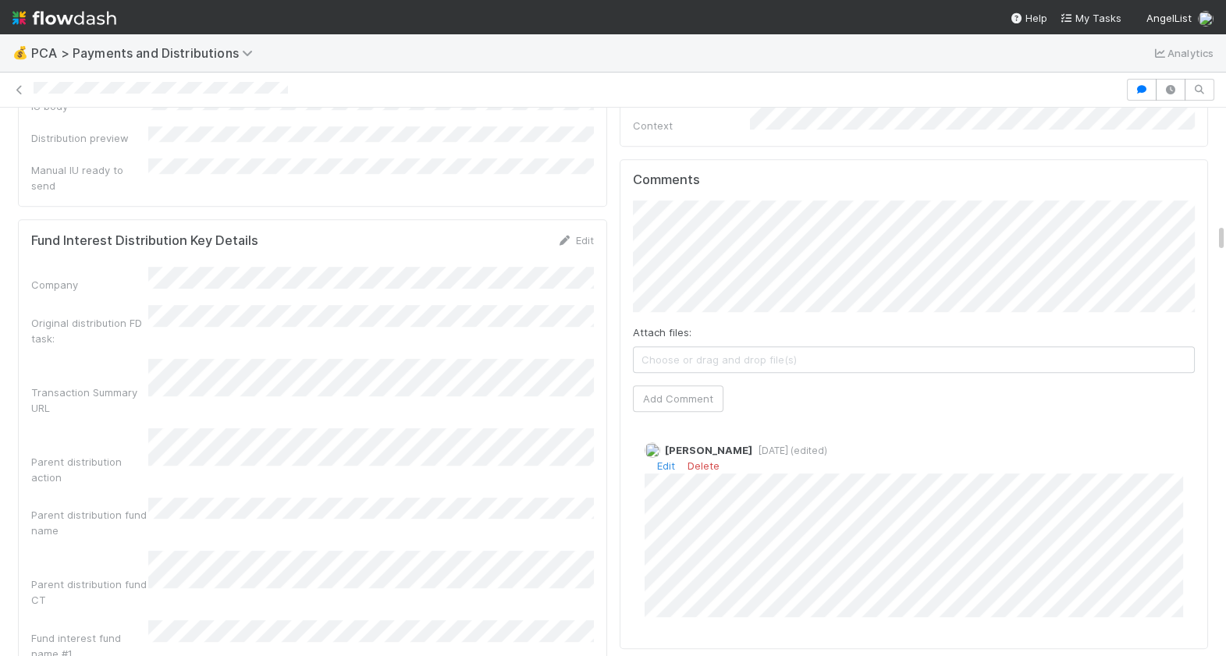
scroll to position [2218, 0]
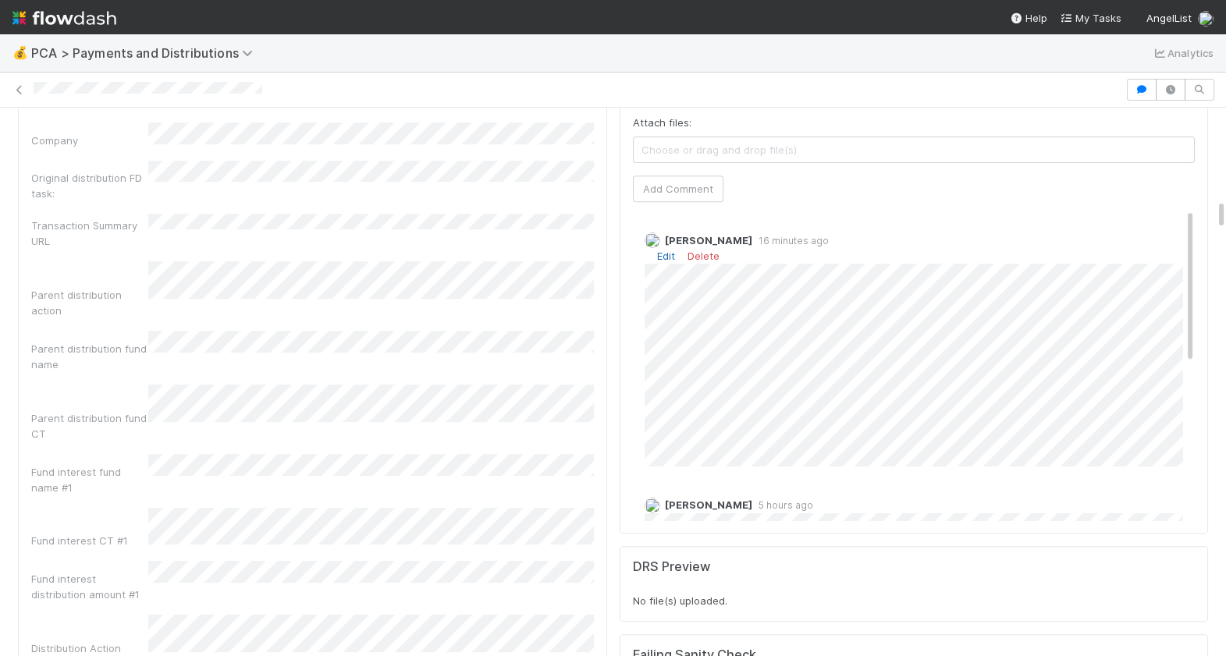
click at [667, 250] on link "Edit" at bounding box center [666, 256] width 18 height 12
